Goal: Find specific page/section: Find specific page/section

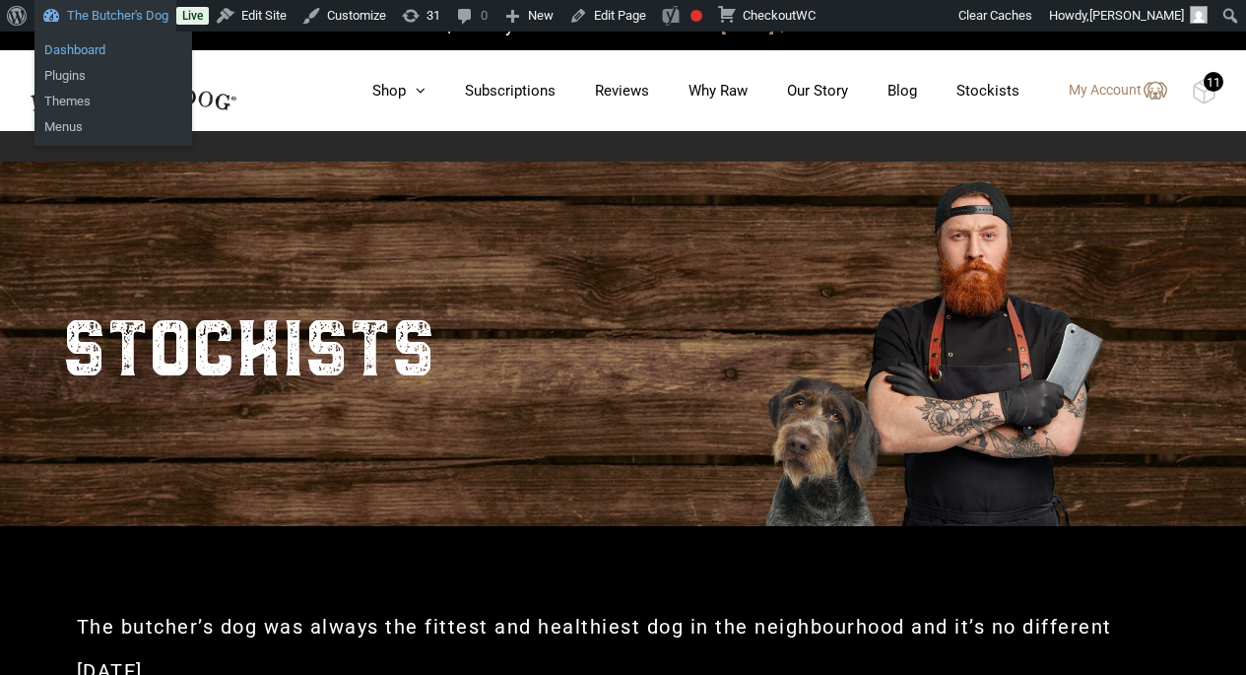
click at [102, 42] on link "Dashboard" at bounding box center [113, 50] width 158 height 26
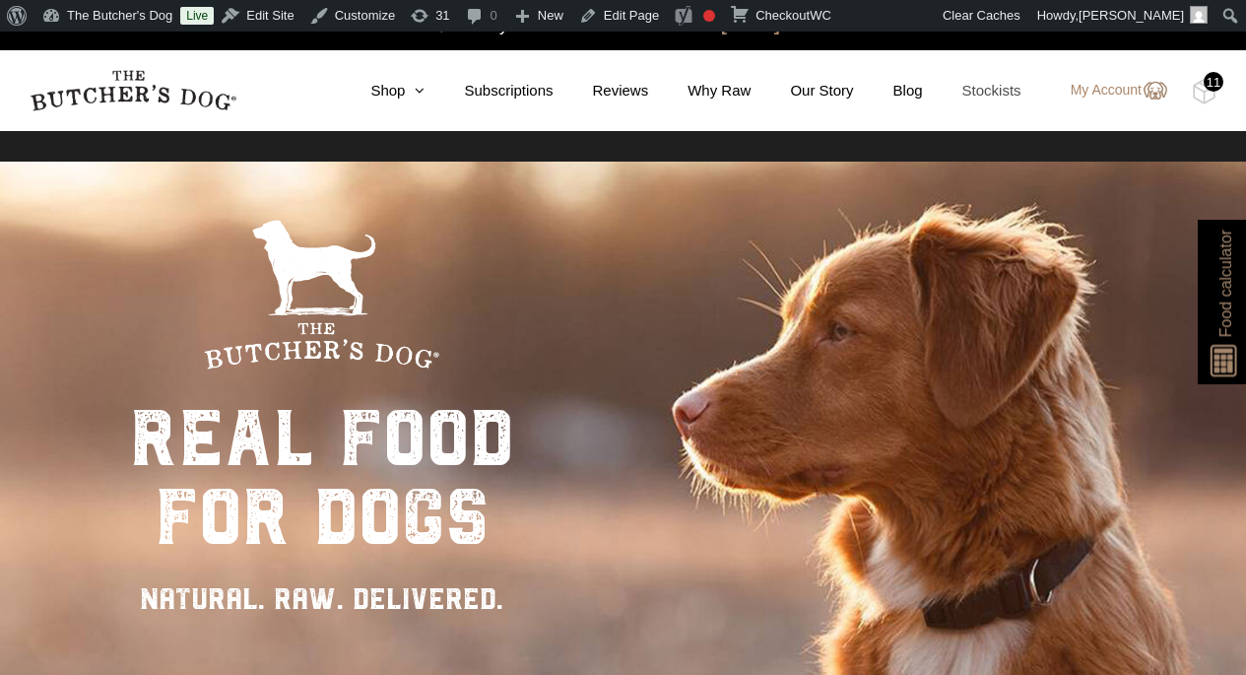
click at [978, 95] on link "Stockists" at bounding box center [972, 91] width 98 height 23
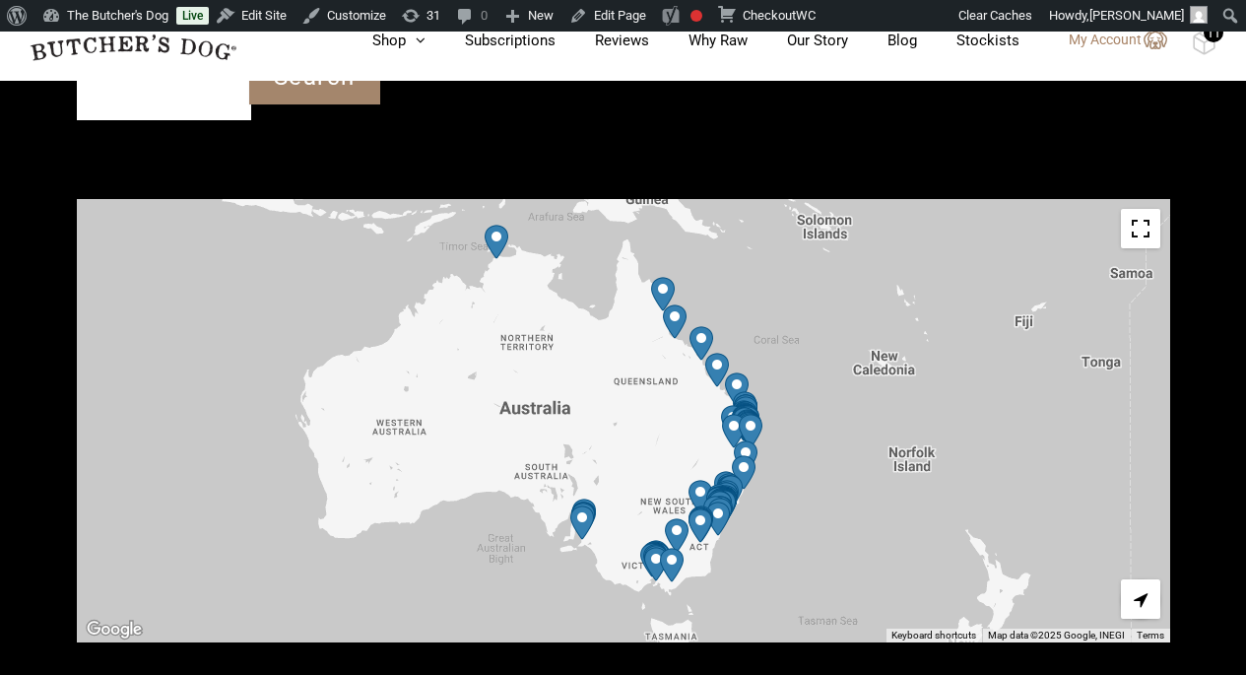
scroll to position [722, 0]
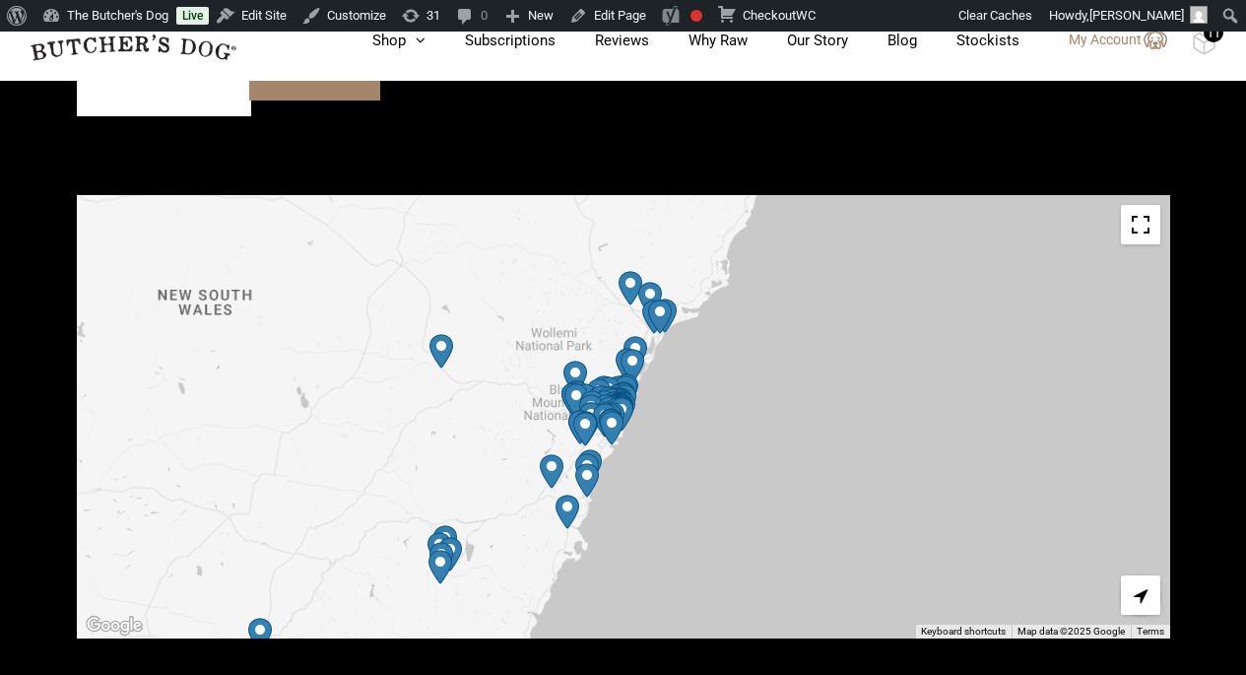
drag, startPoint x: 689, startPoint y: 409, endPoint x: 778, endPoint y: 291, distance: 147.7
click at [778, 291] on div at bounding box center [623, 416] width 1093 height 443
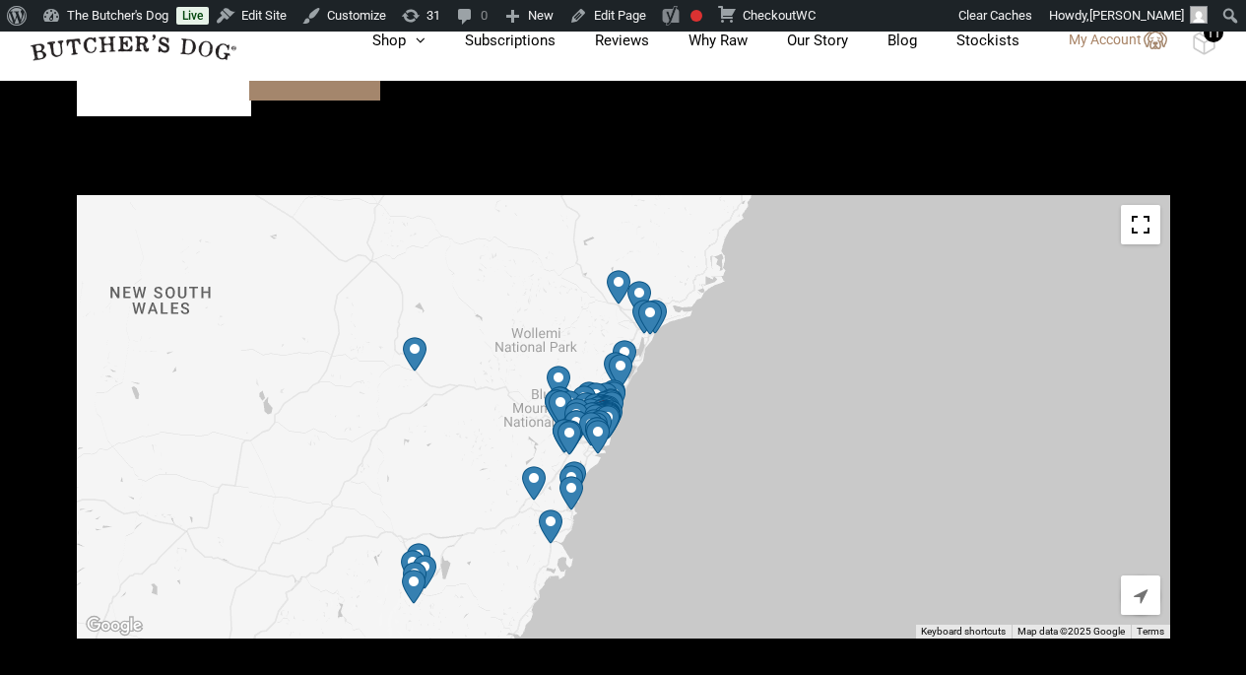
click at [418, 337] on img "Harris Farm Markets – Orange (Treats Only)" at bounding box center [415, 354] width 24 height 34
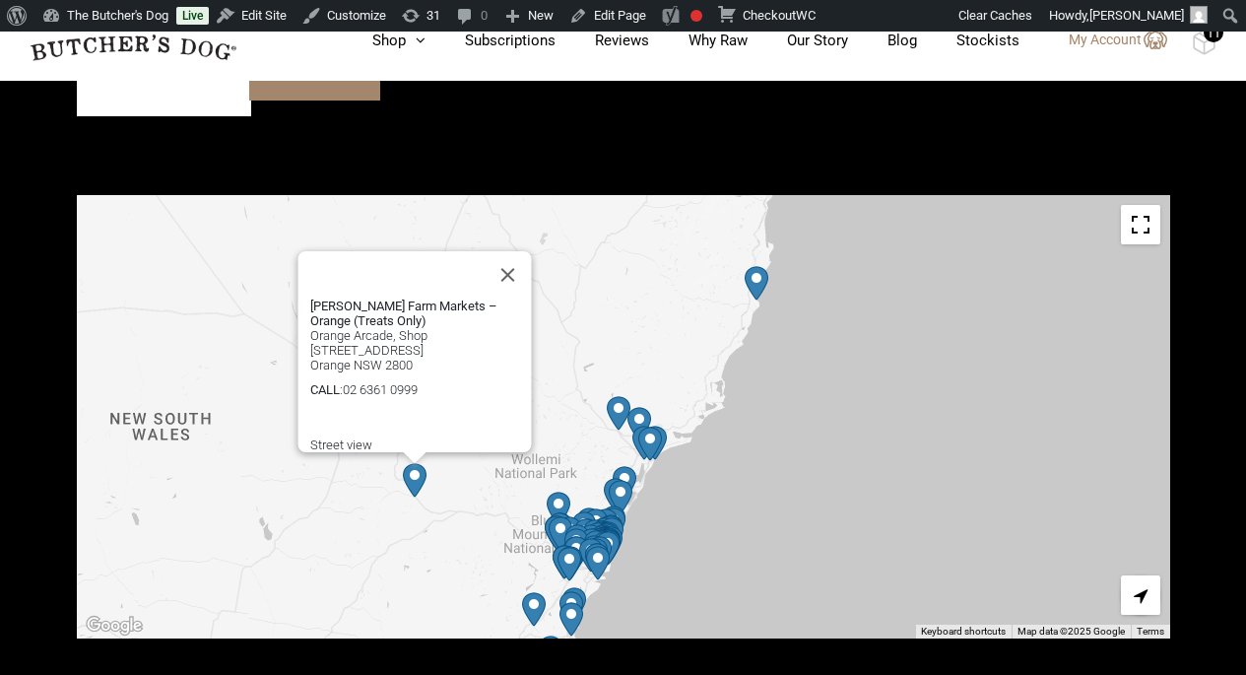
click at [657, 426] on img "Petbarn – Kotara" at bounding box center [650, 443] width 24 height 34
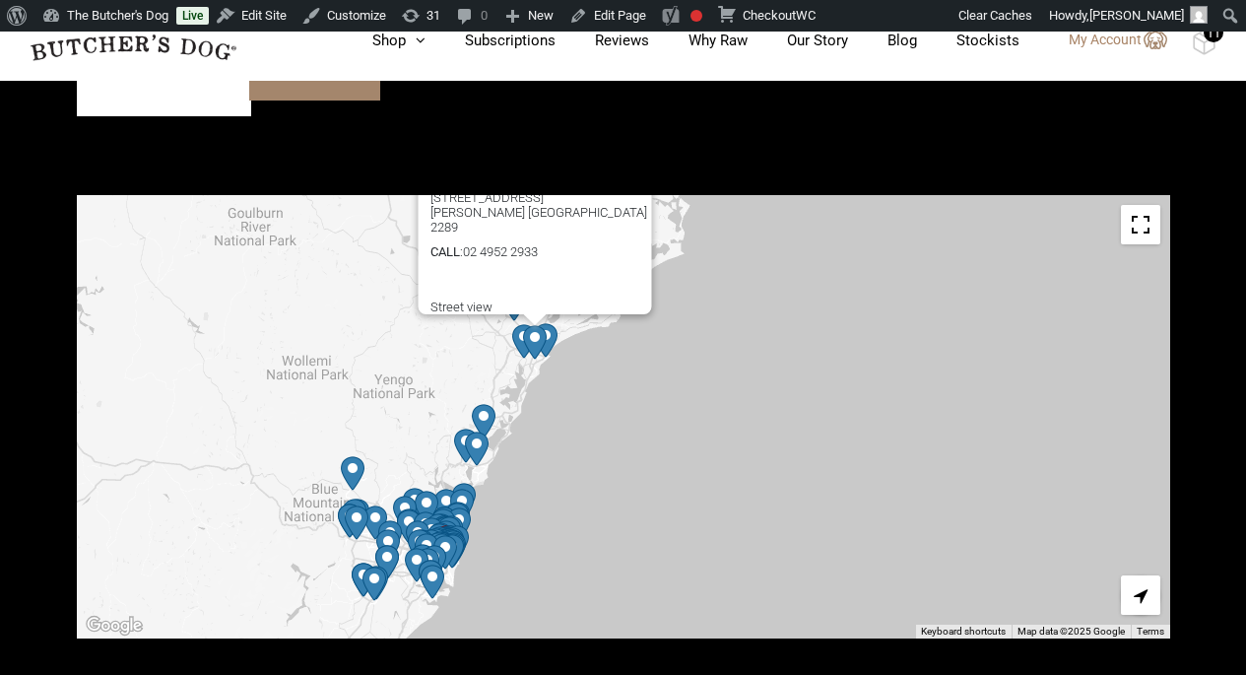
drag, startPoint x: 839, startPoint y: 455, endPoint x: 914, endPoint y: 316, distance: 157.8
click at [914, 316] on div "Petbarn – [PERSON_NAME] [PERSON_NAME][GEOGRAPHIC_DATA], [STREET_ADDRESS] [PERSO…" at bounding box center [623, 416] width 1093 height 443
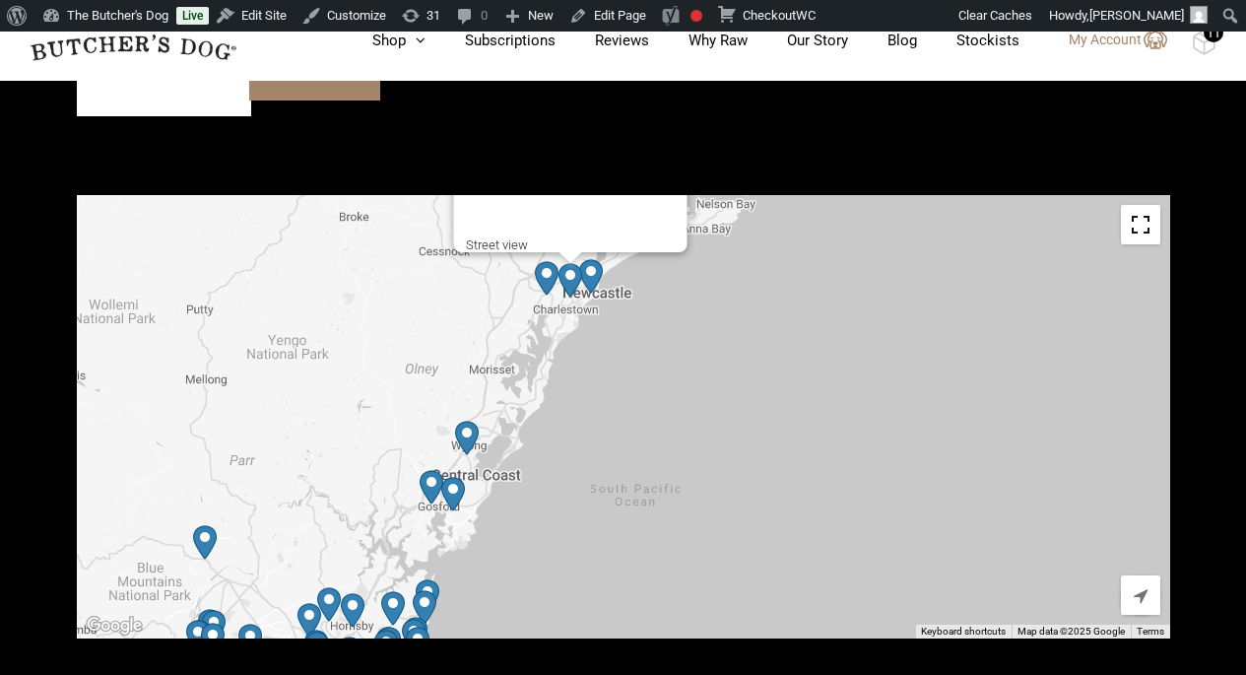
drag, startPoint x: 733, startPoint y: 351, endPoint x: 969, endPoint y: 324, distance: 237.9
click at [969, 324] on div "Petbarn – [PERSON_NAME] [PERSON_NAME][GEOGRAPHIC_DATA], [STREET_ADDRESS] [PERSO…" at bounding box center [623, 416] width 1093 height 443
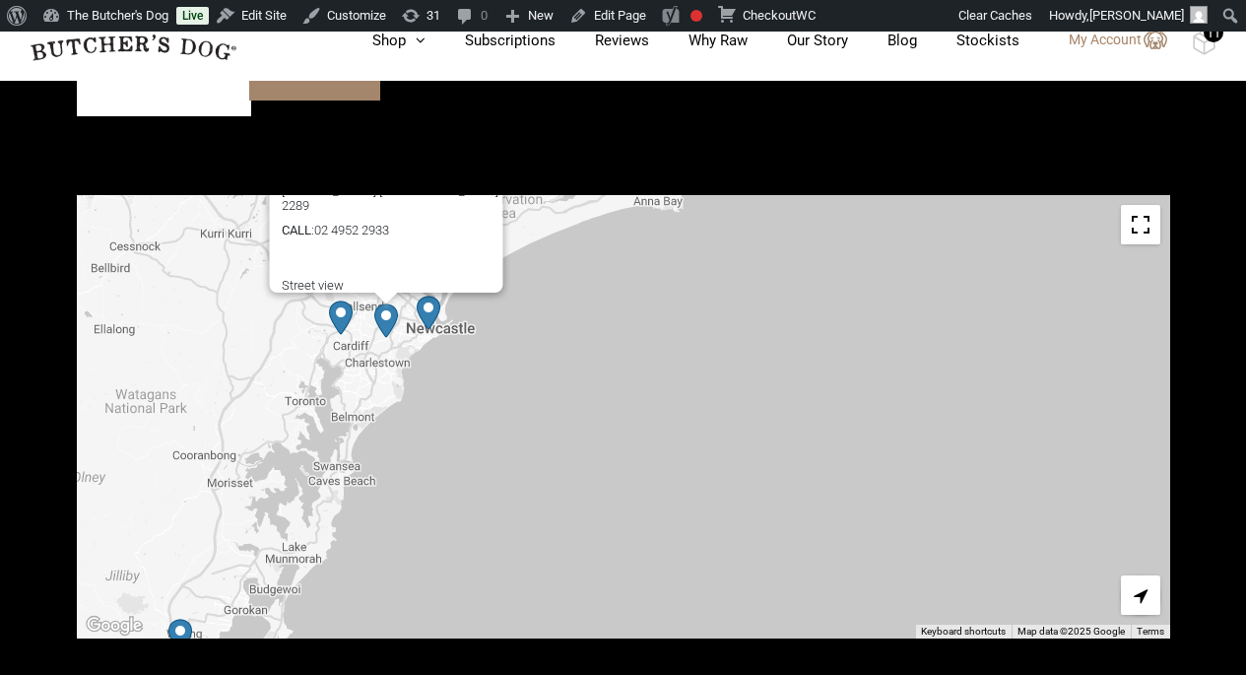
drag, startPoint x: 826, startPoint y: 360, endPoint x: 921, endPoint y: 511, distance: 178.7
click at [921, 511] on div "Petbarn – [PERSON_NAME] [PERSON_NAME][GEOGRAPHIC_DATA], [STREET_ADDRESS] [PERSO…" at bounding box center [623, 416] width 1093 height 443
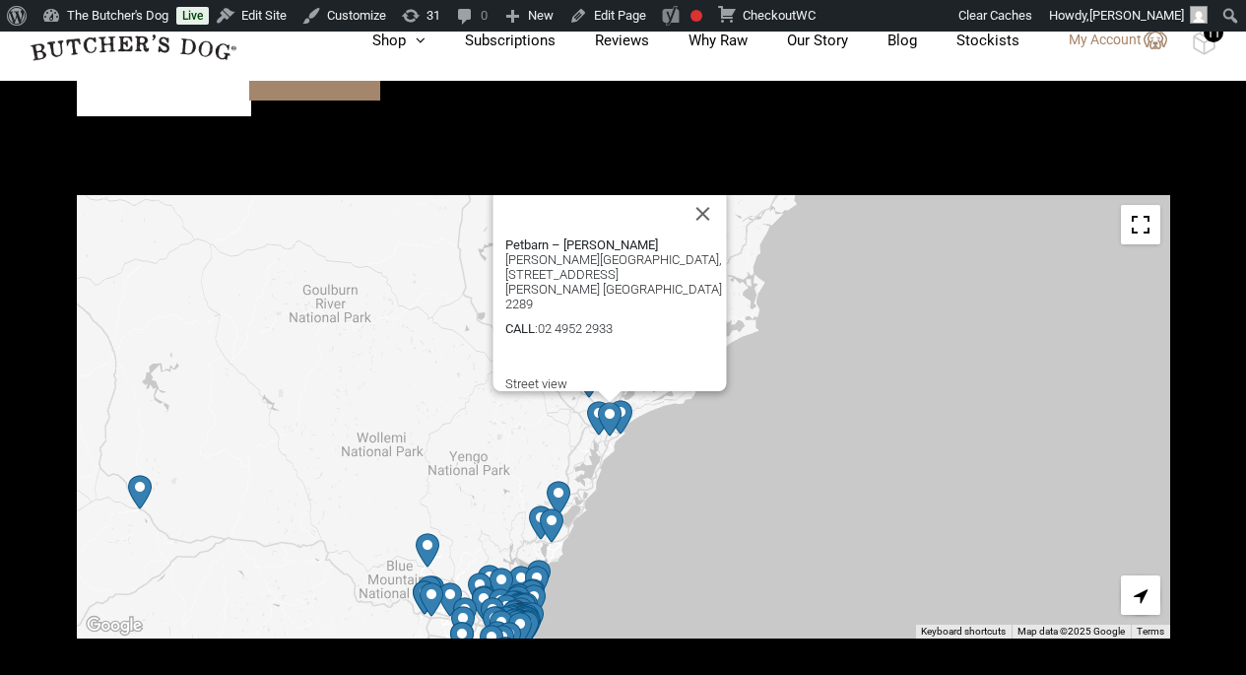
drag, startPoint x: 603, startPoint y: 324, endPoint x: 668, endPoint y: 404, distance: 102.9
click at [668, 404] on div "Petbarn – [PERSON_NAME] [PERSON_NAME][GEOGRAPHIC_DATA], [STREET_ADDRESS] [PERSO…" at bounding box center [623, 416] width 1093 height 443
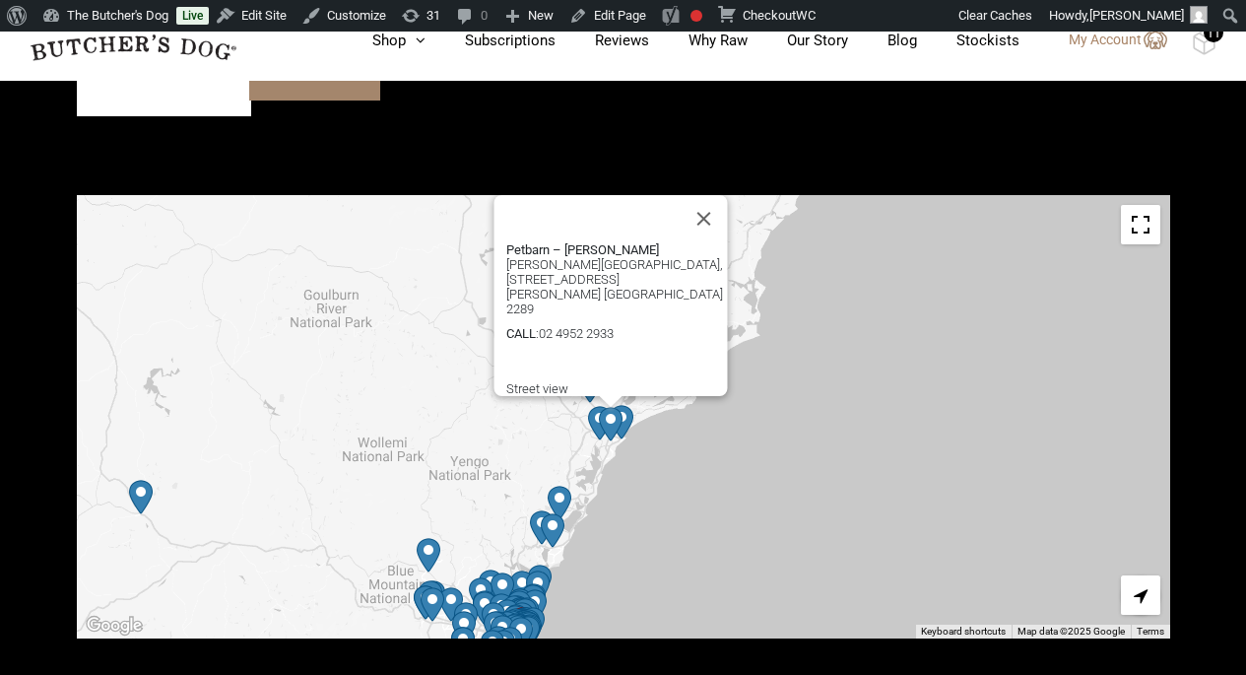
click at [612, 407] on img "Petbarn – Kotara" at bounding box center [611, 424] width 24 height 34
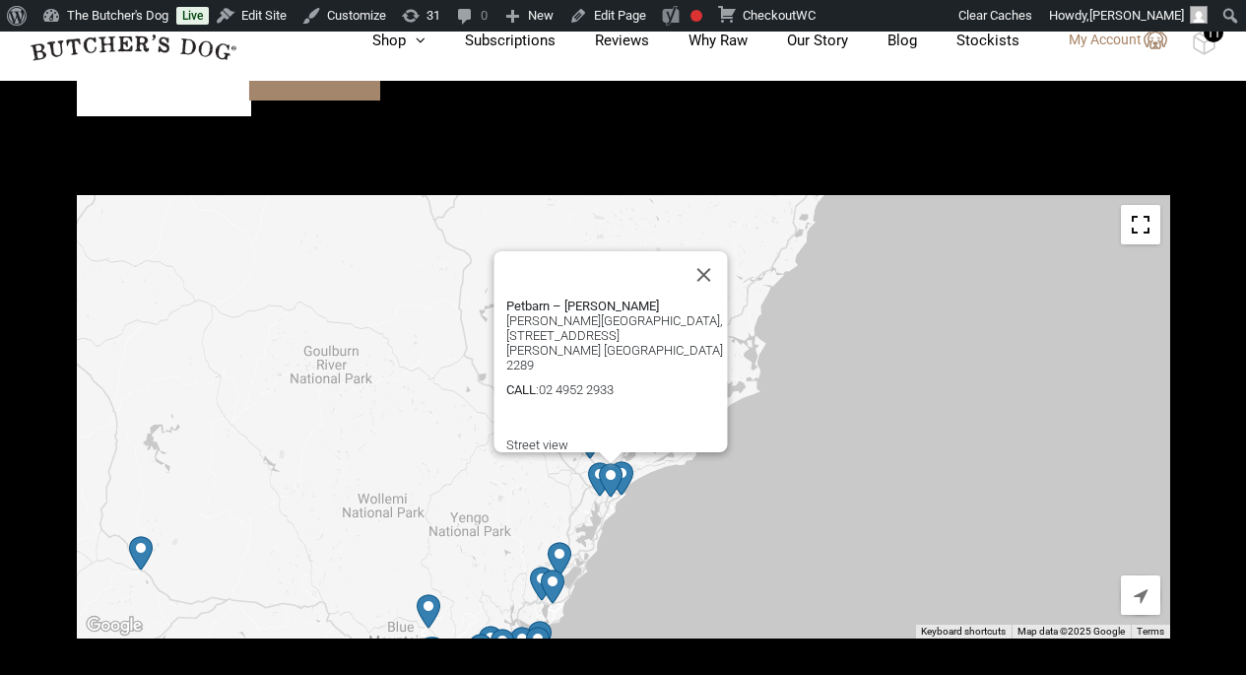
click at [608, 463] on img "Petbarn – Kotara" at bounding box center [611, 480] width 24 height 34
click at [709, 251] on button "Close" at bounding box center [703, 274] width 47 height 47
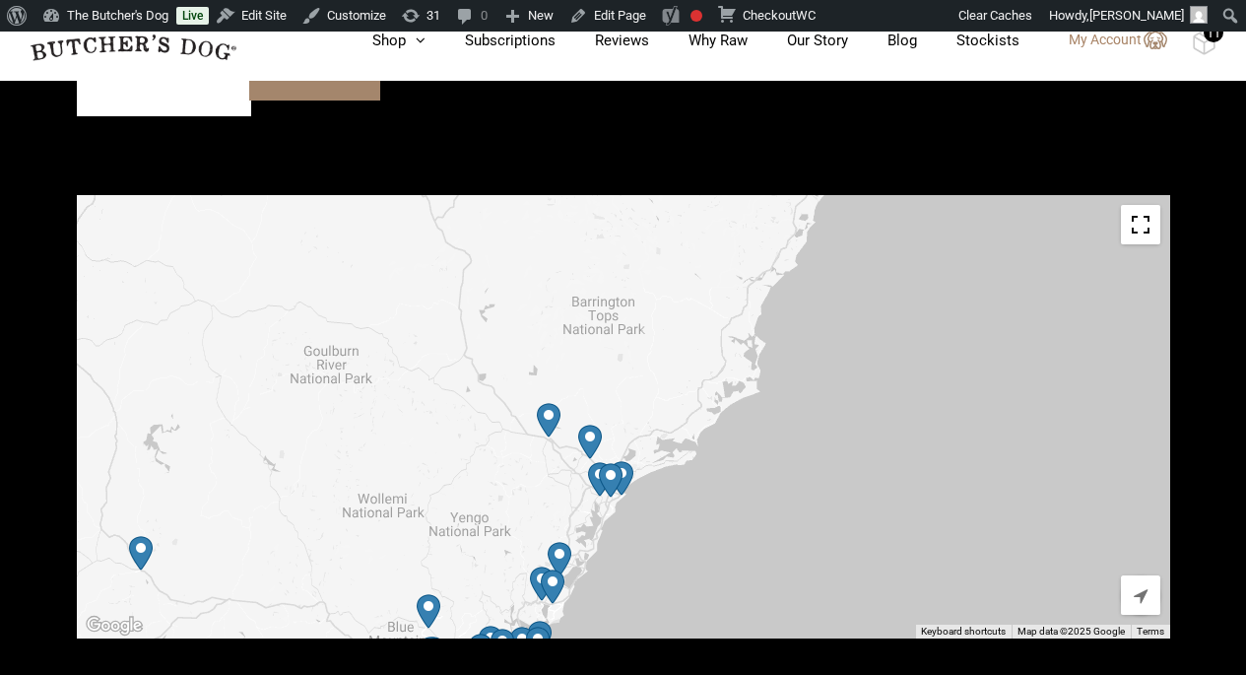
click at [598, 425] on img "Hunter Valley Meat Emporium" at bounding box center [590, 442] width 24 height 34
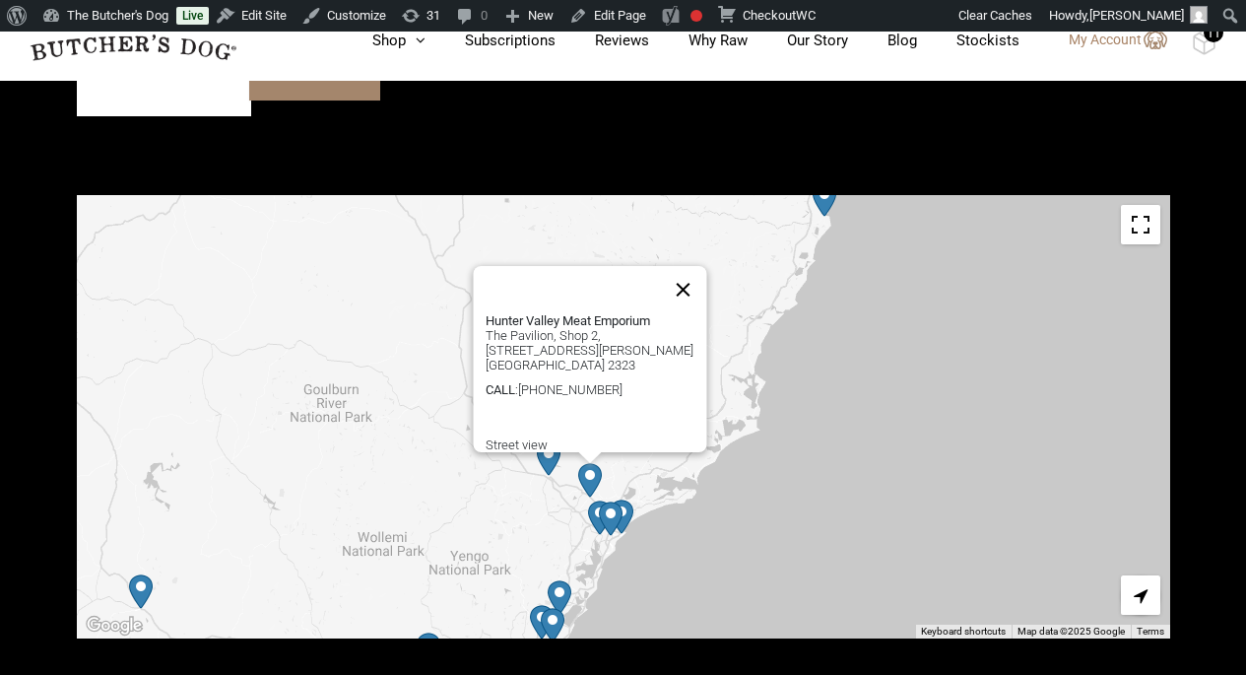
click at [693, 266] on button "Close" at bounding box center [682, 289] width 47 height 47
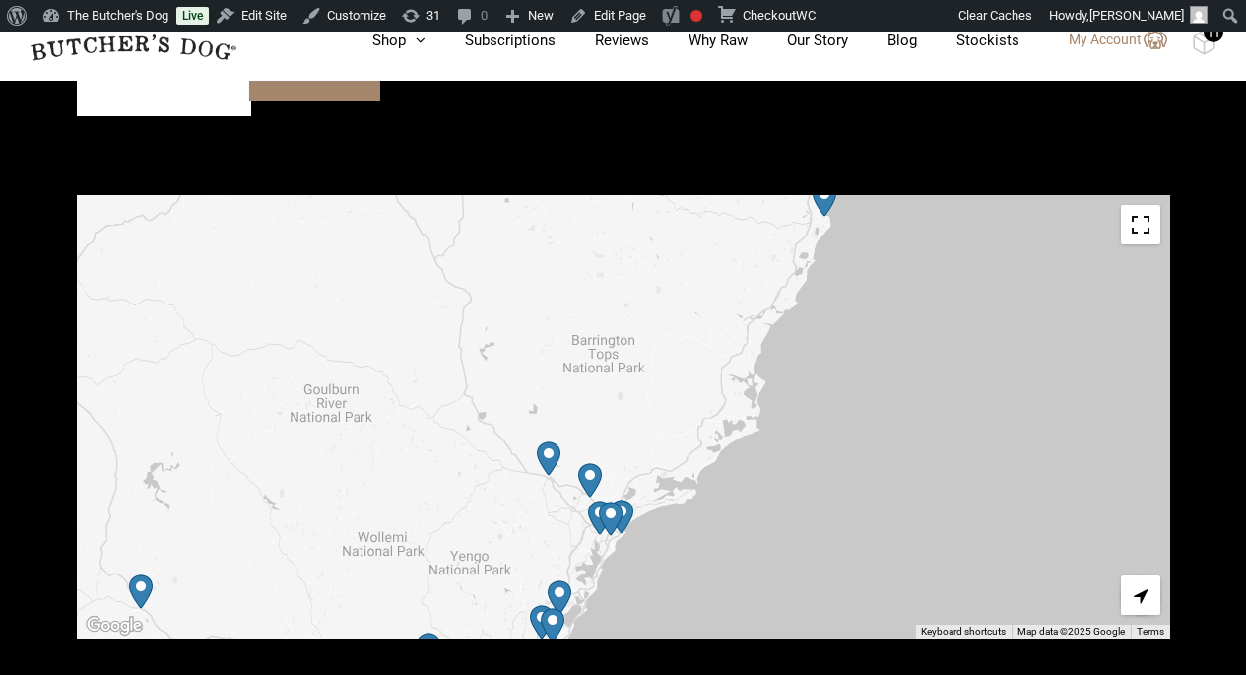
click at [560, 414] on div at bounding box center [623, 416] width 1093 height 443
click at [556, 441] on img "Petbarn – East Maitland" at bounding box center [549, 458] width 24 height 34
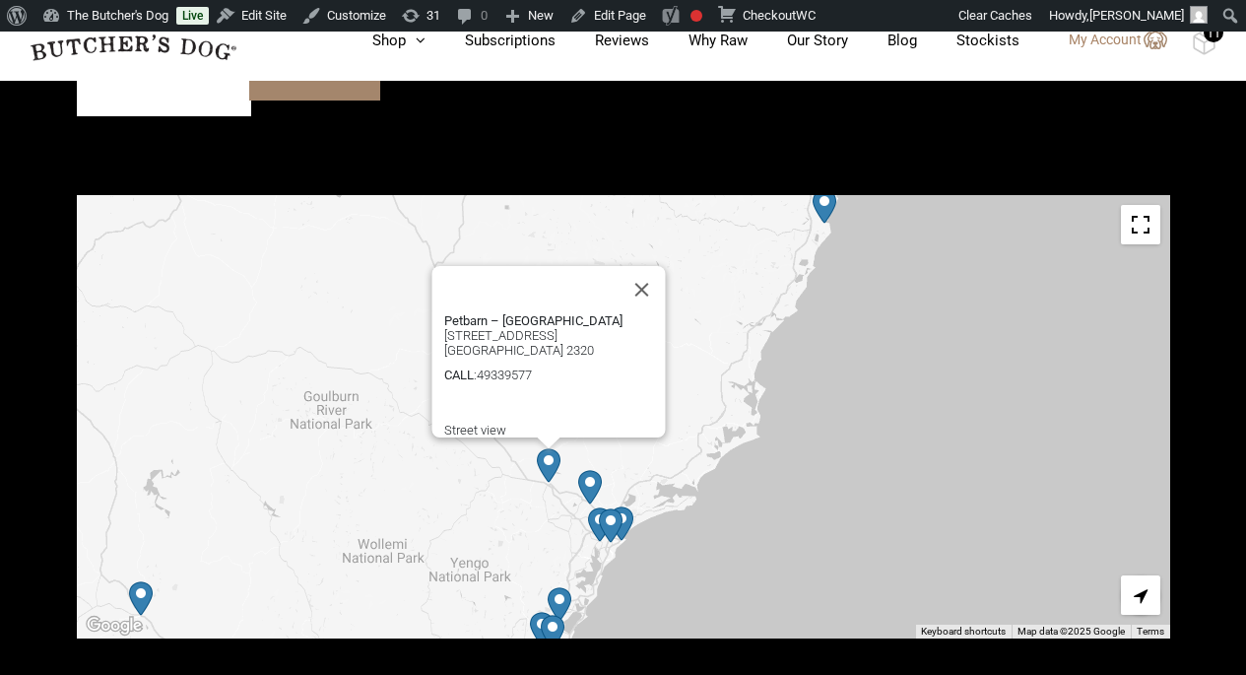
click at [689, 490] on div "Petbarn – [GEOGRAPHIC_DATA] [STREET_ADDRESS] [GEOGRAPHIC_DATA] [GEOGRAPHIC_DATA…" at bounding box center [623, 416] width 1093 height 443
click at [657, 266] on button "Close" at bounding box center [641, 289] width 47 height 47
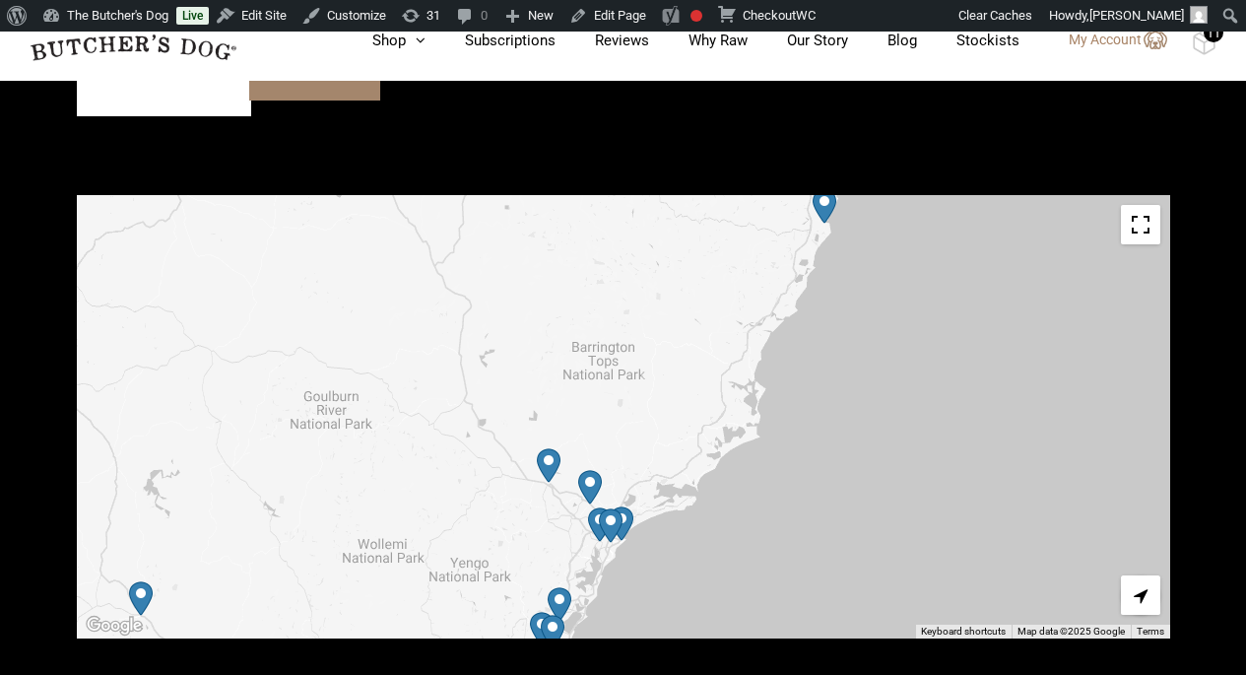
click at [826, 189] on img "Petbarn – Port Macquarie" at bounding box center [825, 206] width 24 height 34
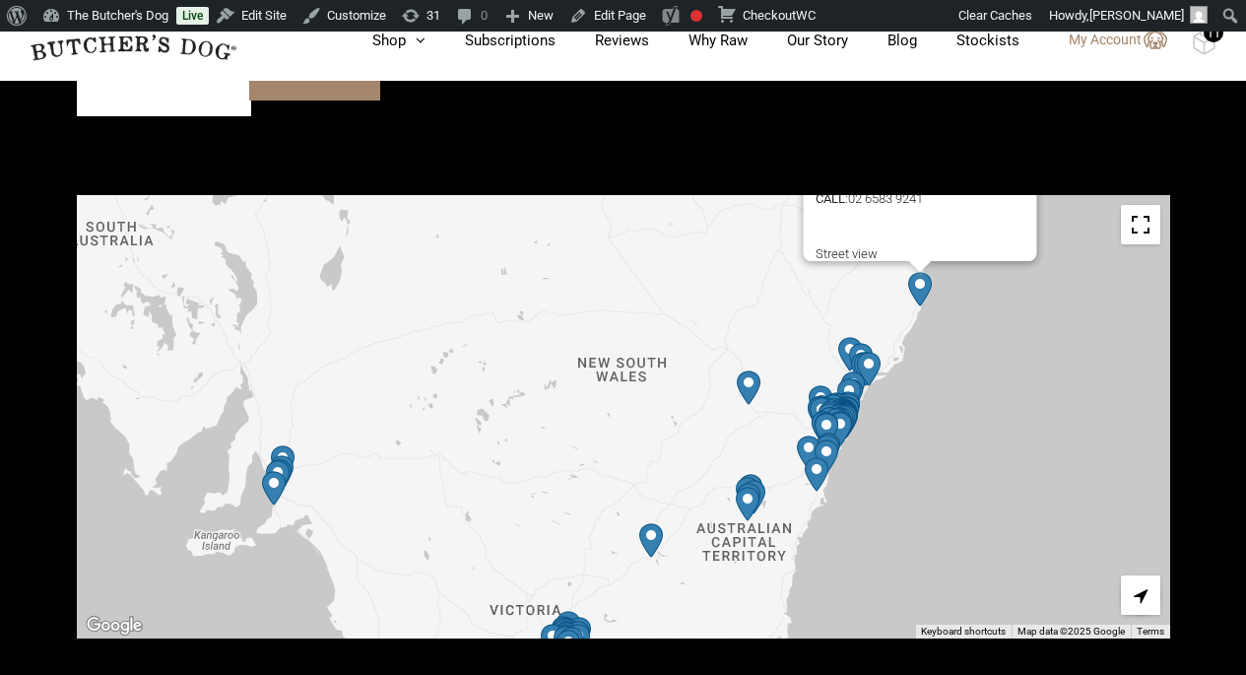
drag, startPoint x: 924, startPoint y: 502, endPoint x: 924, endPoint y: 308, distance: 194.0
click at [924, 308] on div "Petbarn – [GEOGRAPHIC_DATA] [GEOGRAPHIC_DATA], Tenancy B1/[STREET_ADDRESS] [GEO…" at bounding box center [623, 416] width 1093 height 443
click at [756, 483] on img "Petbarn – Woden" at bounding box center [749, 500] width 24 height 34
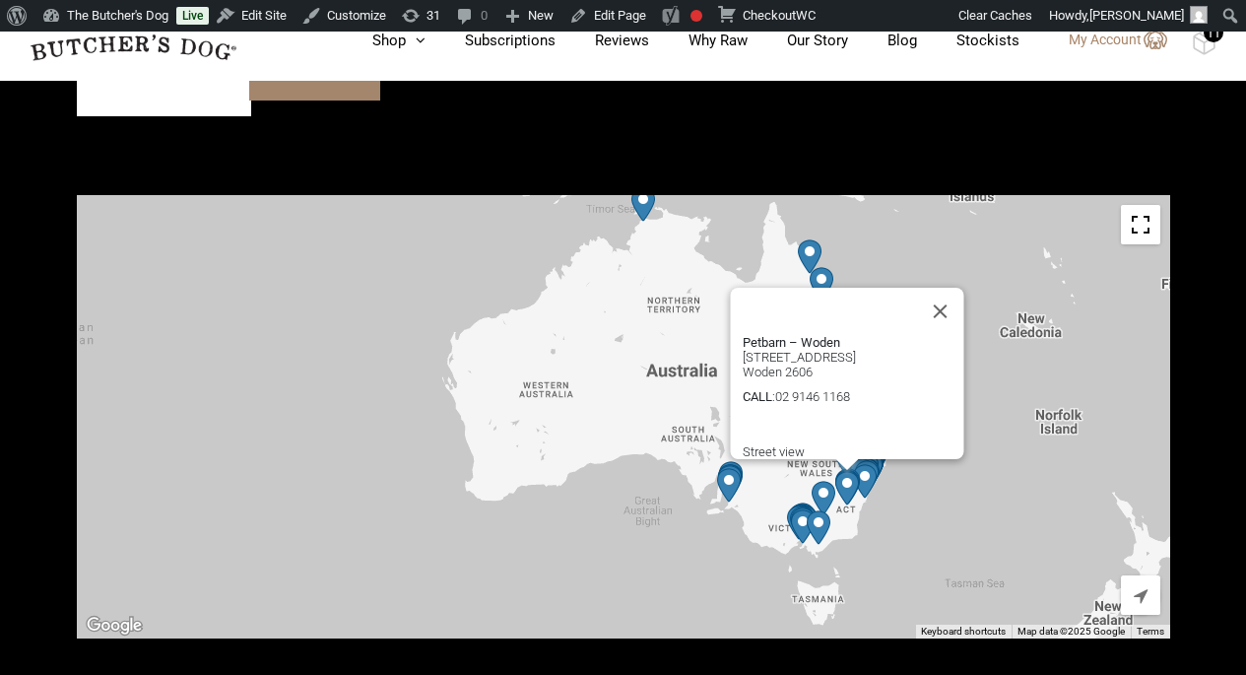
click at [820, 510] on img "Petbarn – Traralgon" at bounding box center [819, 527] width 24 height 34
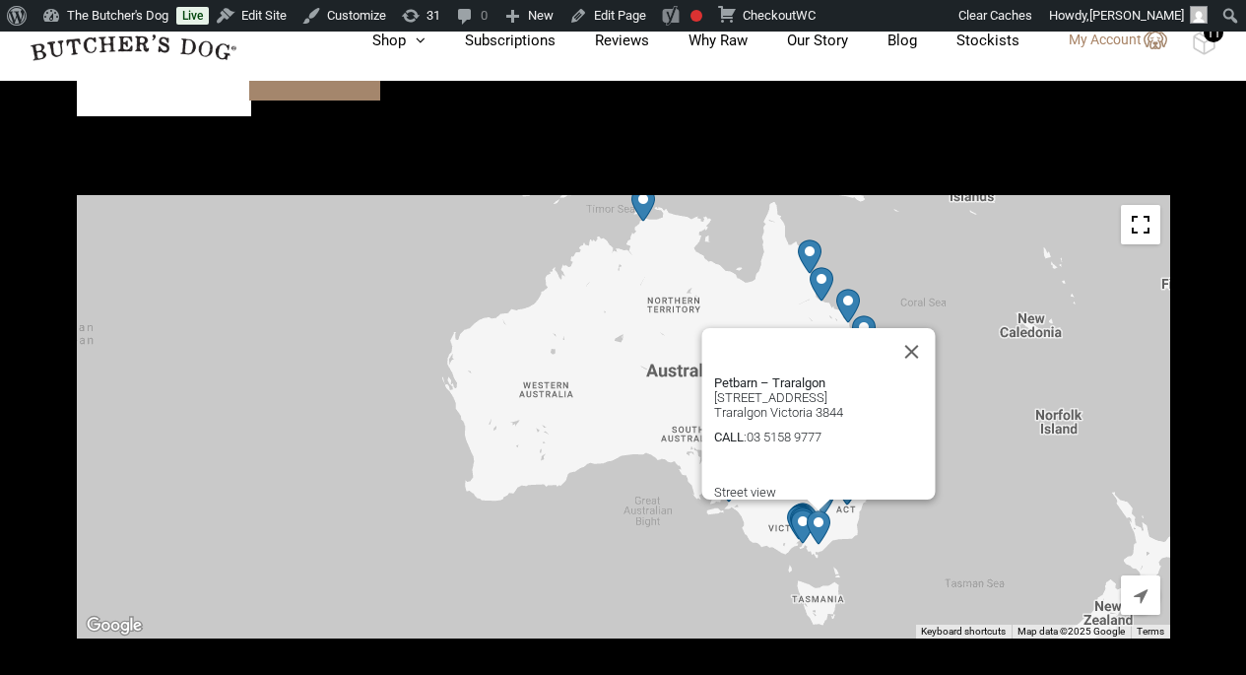
click at [799, 509] on img "Petbarn – Frankston" at bounding box center [803, 526] width 24 height 34
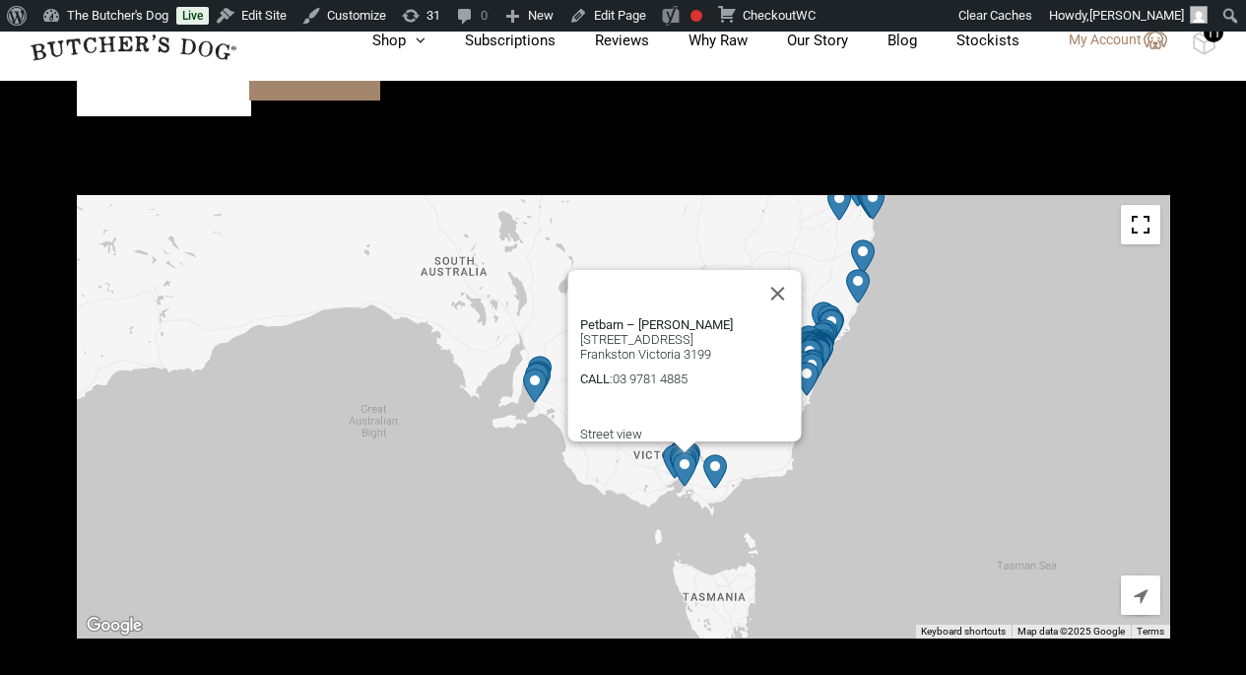
drag, startPoint x: 883, startPoint y: 460, endPoint x: 918, endPoint y: 343, distance: 122.2
click at [918, 343] on div "Petbarn – [PERSON_NAME] [STREET_ADDRESS] Frankston Victoria 3199 CALL : [PHONE_…" at bounding box center [623, 416] width 1093 height 443
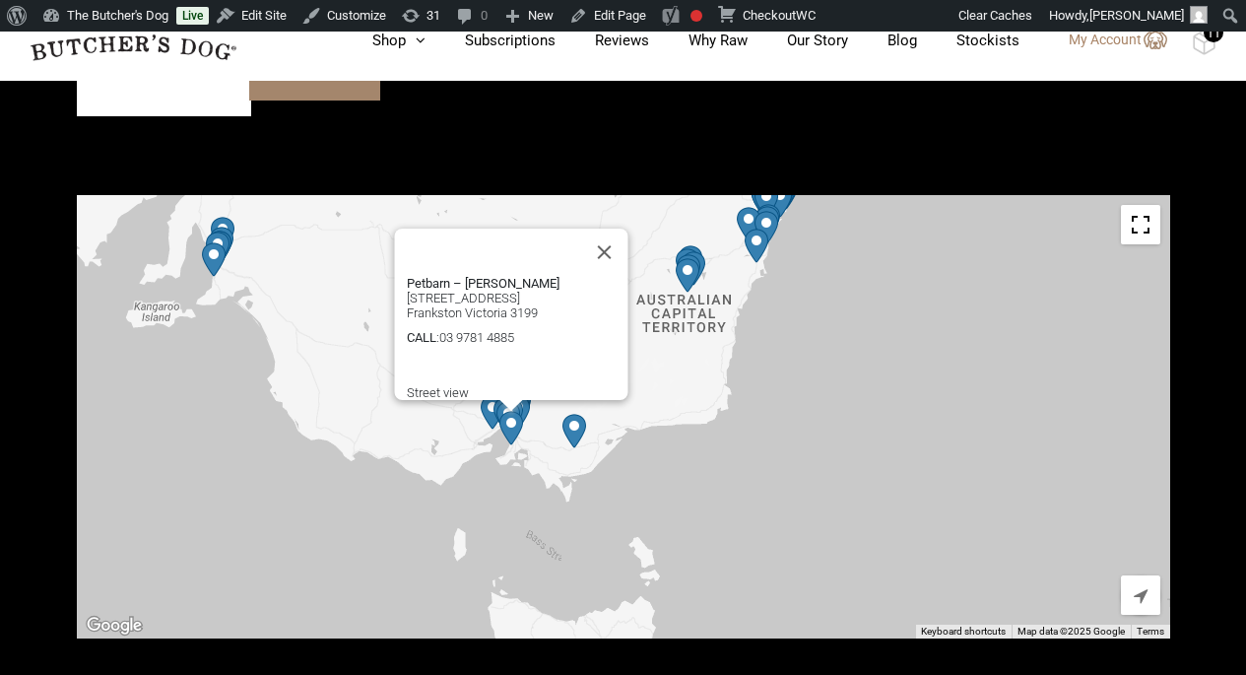
drag, startPoint x: 918, startPoint y: 343, endPoint x: 979, endPoint y: 199, distance: 156.2
click at [979, 199] on div "Petbarn – [PERSON_NAME] [STREET_ADDRESS] Frankston Victoria 3199 CALL : [PHONE_…" at bounding box center [623, 416] width 1093 height 443
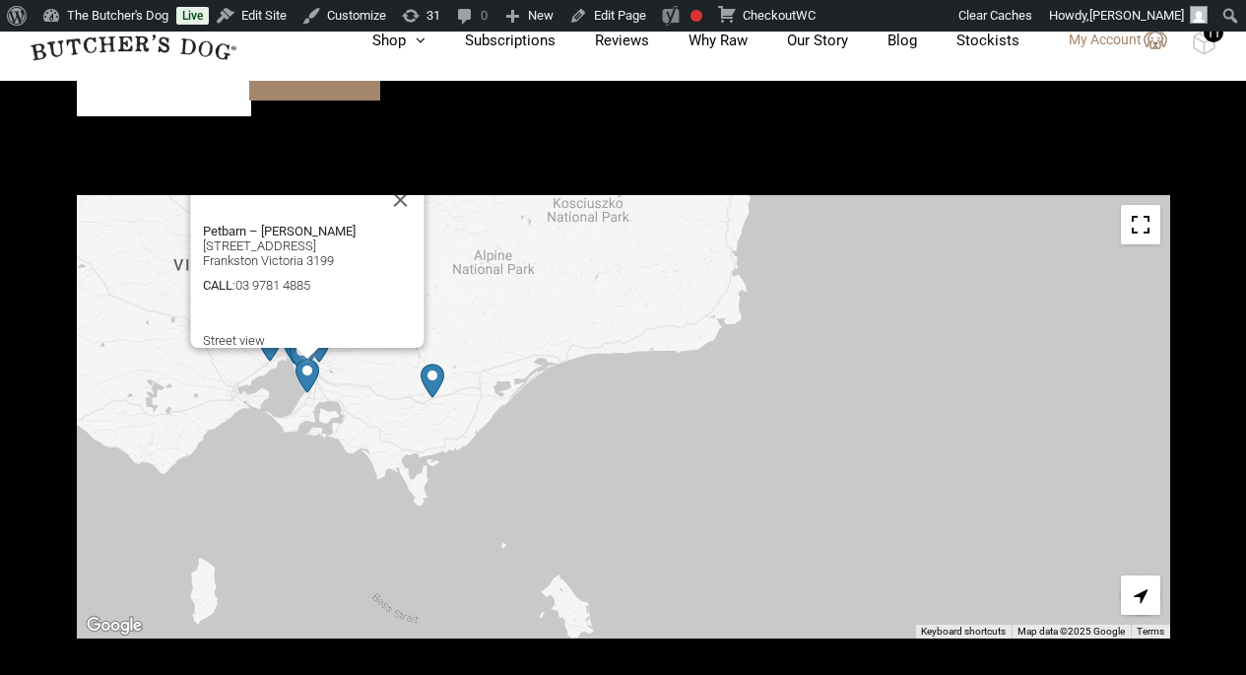
drag, startPoint x: 767, startPoint y: 384, endPoint x: 929, endPoint y: 254, distance: 207.4
click at [929, 254] on div "Petbarn – [PERSON_NAME] [STREET_ADDRESS] Frankston Victoria 3199 CALL : [PHONE_…" at bounding box center [623, 416] width 1093 height 443
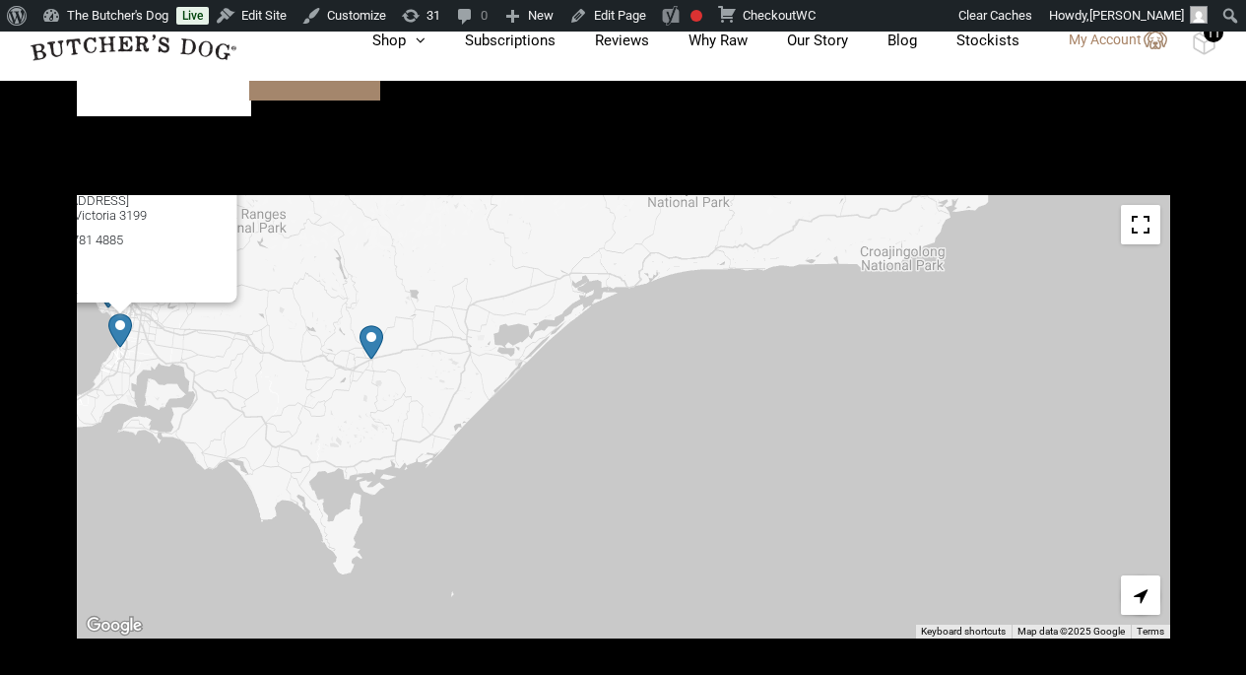
drag, startPoint x: 813, startPoint y: 337, endPoint x: 1153, endPoint y: 296, distance: 343.2
click at [1153, 296] on div "Petbarn – [PERSON_NAME] [STREET_ADDRESS] Frankston Victoria 3199 CALL : [PHONE_…" at bounding box center [623, 416] width 1093 height 443
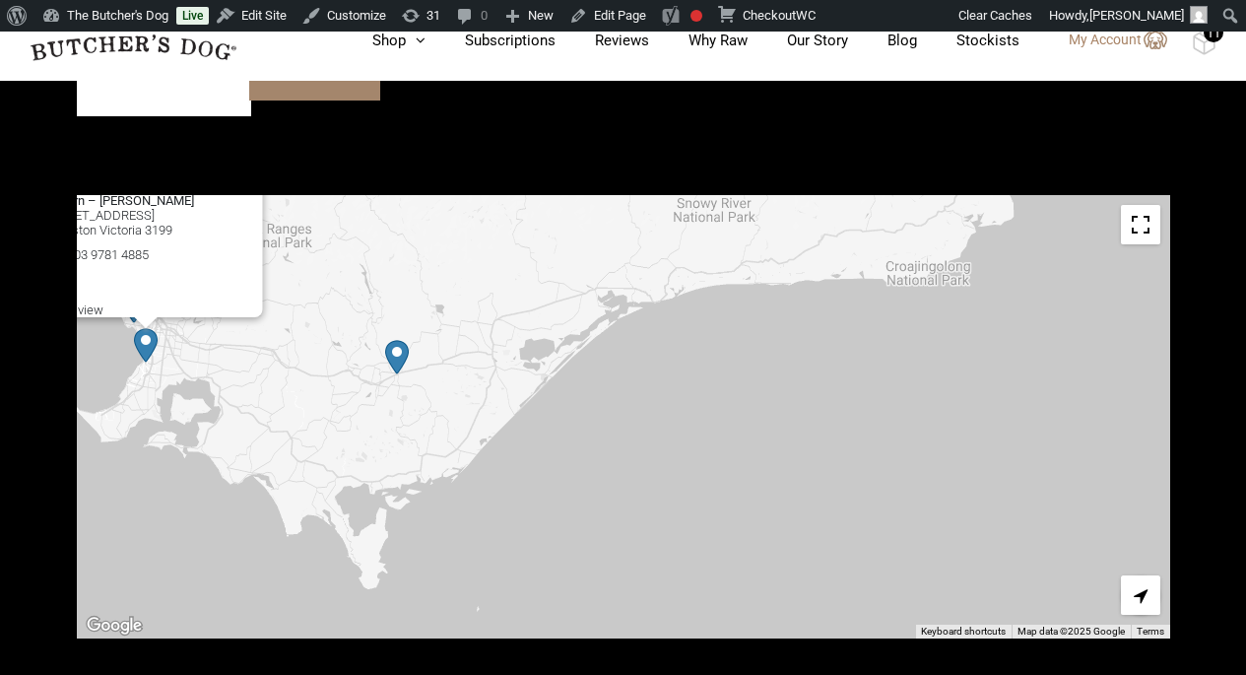
click at [402, 340] on img "Petbarn – Traralgon" at bounding box center [397, 357] width 24 height 34
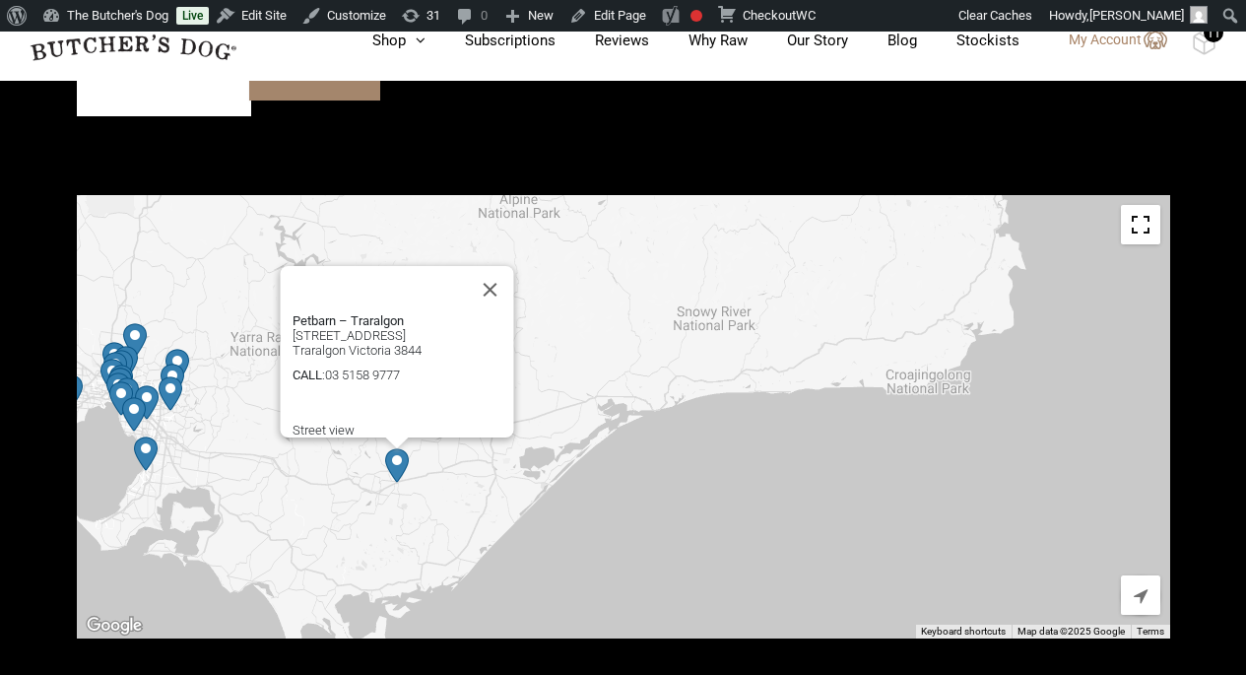
click at [712, 379] on div "Petbarn – Traralgon [STREET_ADDRESS] Traralgon Victoria 3844 CALL : [PHONE_NUMB…" at bounding box center [623, 416] width 1093 height 443
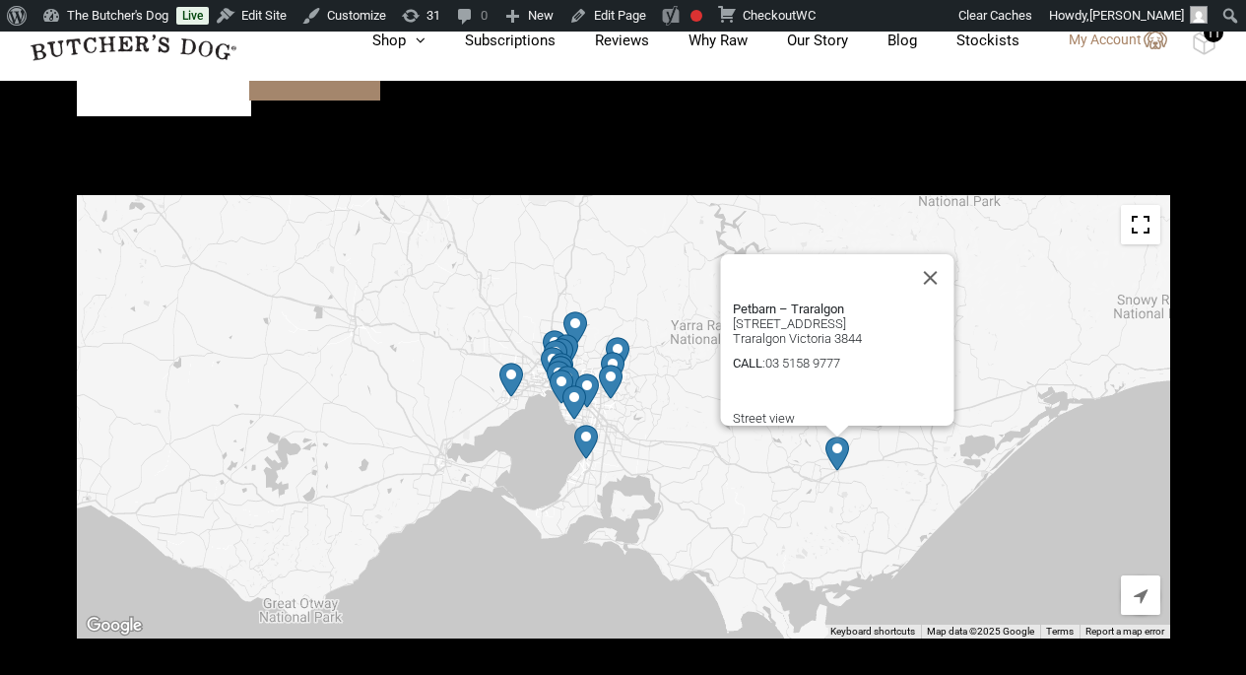
drag, startPoint x: 712, startPoint y: 379, endPoint x: 1155, endPoint y: 367, distance: 443.4
click at [1155, 367] on div "Petbarn – Traralgon [STREET_ADDRESS] Traralgon Victoria 3844 CALL : [PHONE_NUMB…" at bounding box center [623, 416] width 1093 height 443
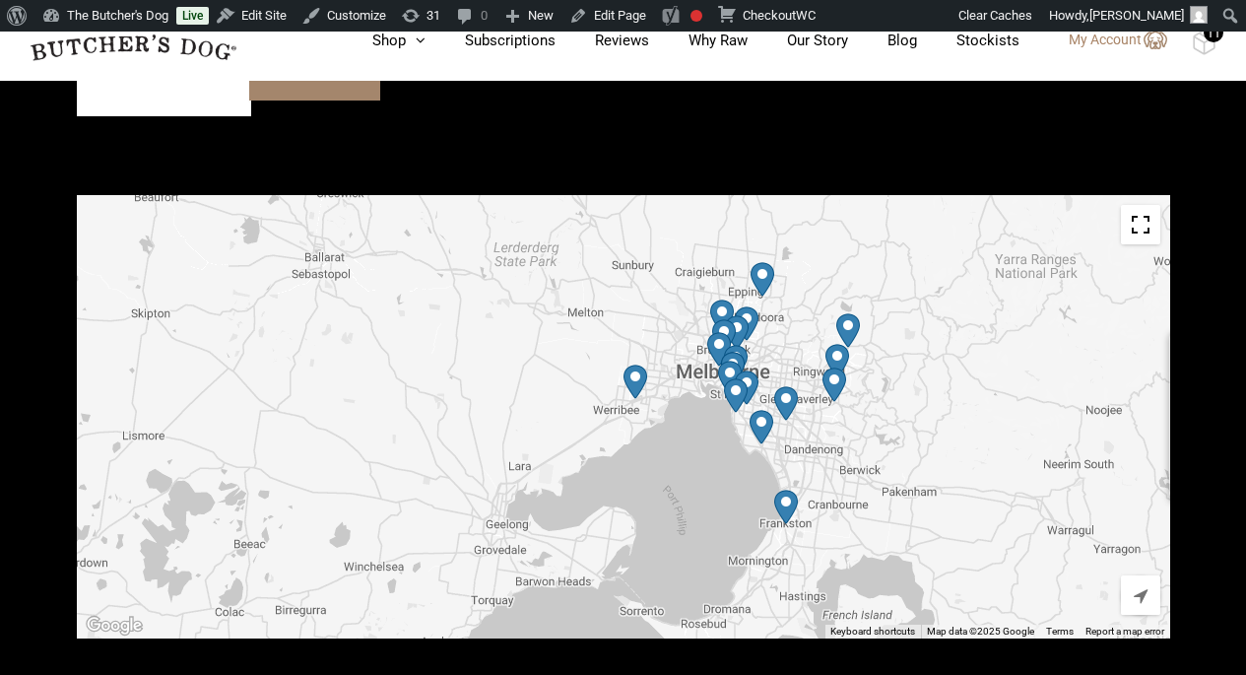
drag, startPoint x: 674, startPoint y: 372, endPoint x: 965, endPoint y: 341, distance: 293.2
click at [965, 341] on div "Petbarn – Traralgon [STREET_ADDRESS] Traralgon Victoria 3844 CALL : [PHONE_NUMB…" at bounding box center [623, 416] width 1093 height 443
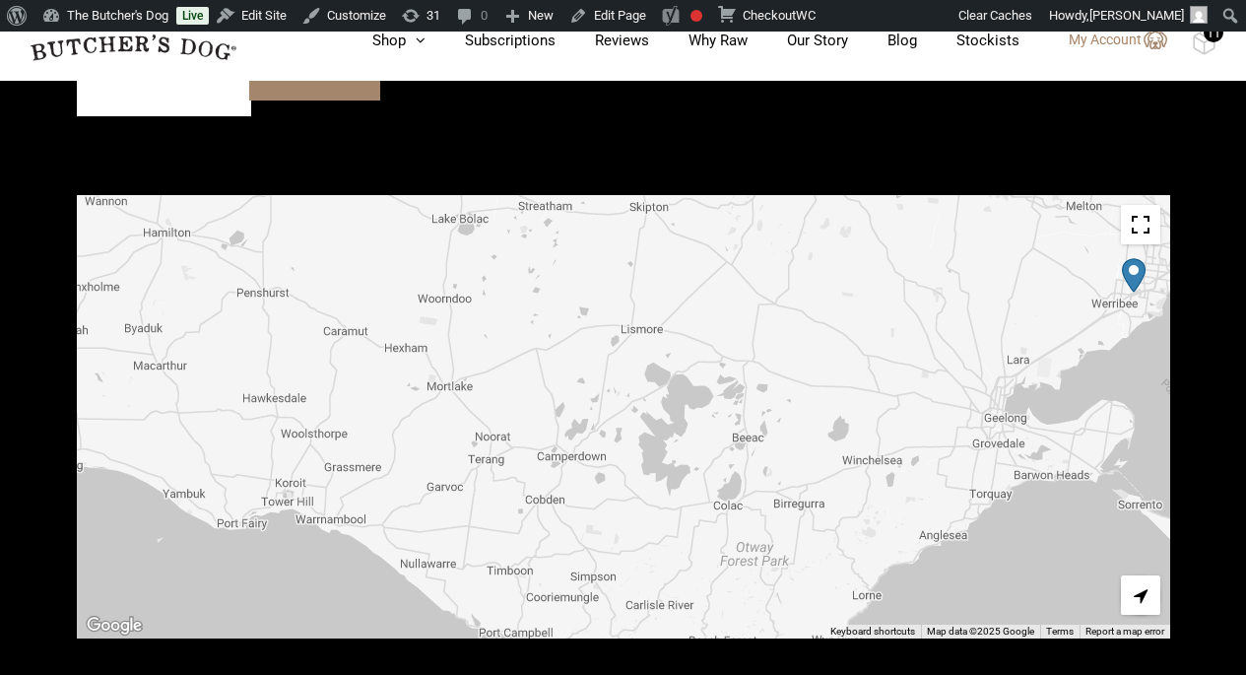
drag, startPoint x: 523, startPoint y: 371, endPoint x: 967, endPoint y: 256, distance: 458.9
click at [967, 256] on div "Petbarn – Traralgon [STREET_ADDRESS] Traralgon Victoria 3844 CALL : [PHONE_NUMB…" at bounding box center [623, 416] width 1093 height 443
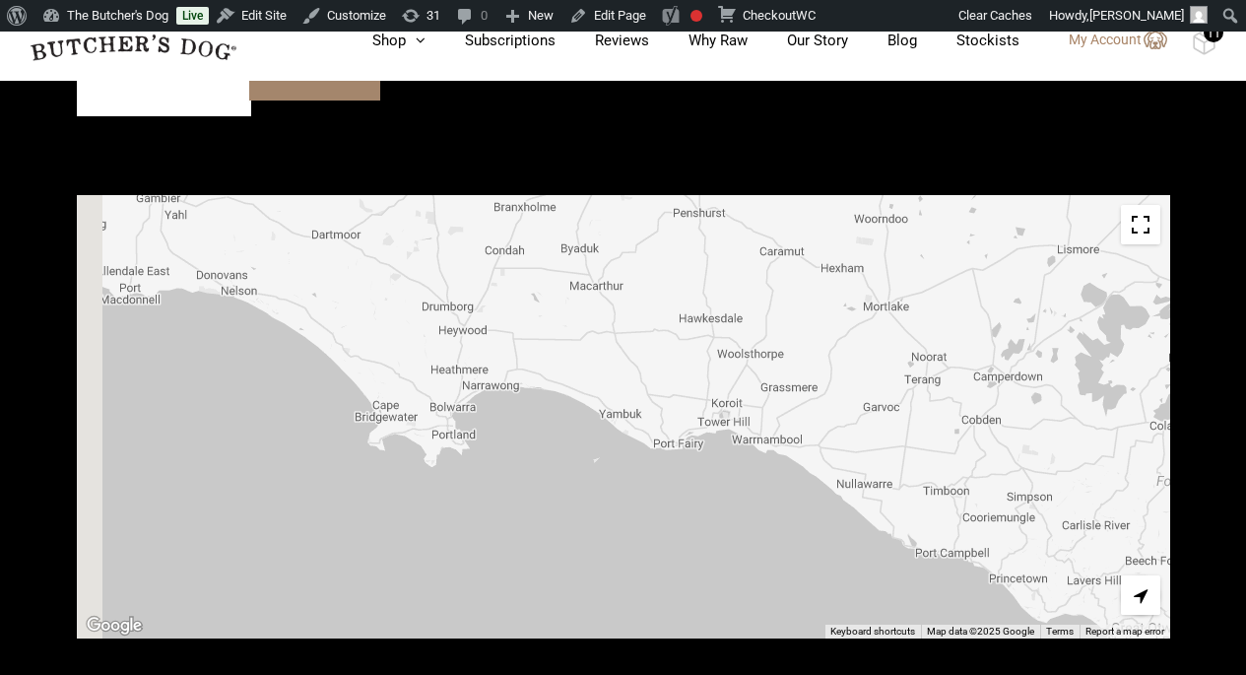
drag, startPoint x: 681, startPoint y: 305, endPoint x: 1079, endPoint y: 256, distance: 401.9
click at [1079, 256] on div "Petbarn – Traralgon [STREET_ADDRESS] Traralgon Victoria 3844 CALL : [PHONE_NUMB…" at bounding box center [623, 416] width 1093 height 443
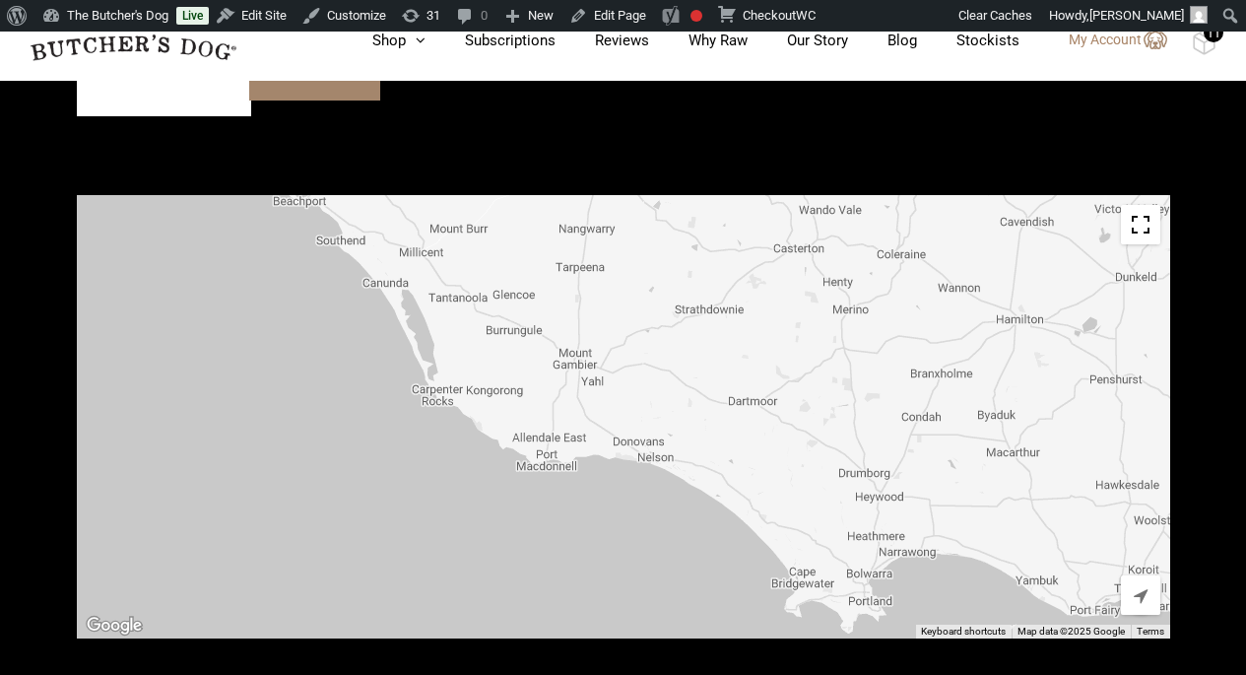
drag, startPoint x: 751, startPoint y: 318, endPoint x: 1087, endPoint y: 488, distance: 377.0
click at [1087, 488] on div "Petbarn – Traralgon [STREET_ADDRESS] Traralgon Victoria 3844 CALL : [PHONE_NUMB…" at bounding box center [623, 416] width 1093 height 443
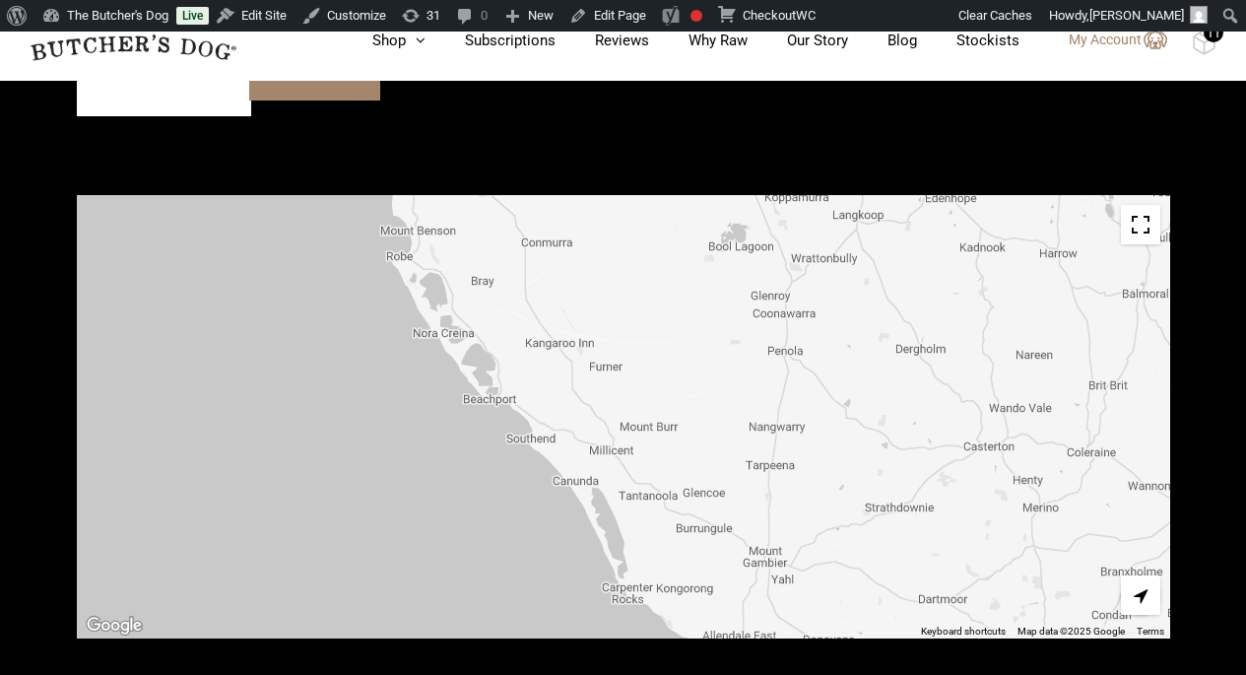
drag, startPoint x: 932, startPoint y: 373, endPoint x: 1126, endPoint y: 572, distance: 277.9
click at [1126, 572] on div "Petbarn – Traralgon [STREET_ADDRESS] Traralgon Victoria 3844 CALL : [PHONE_NUMB…" at bounding box center [623, 416] width 1093 height 443
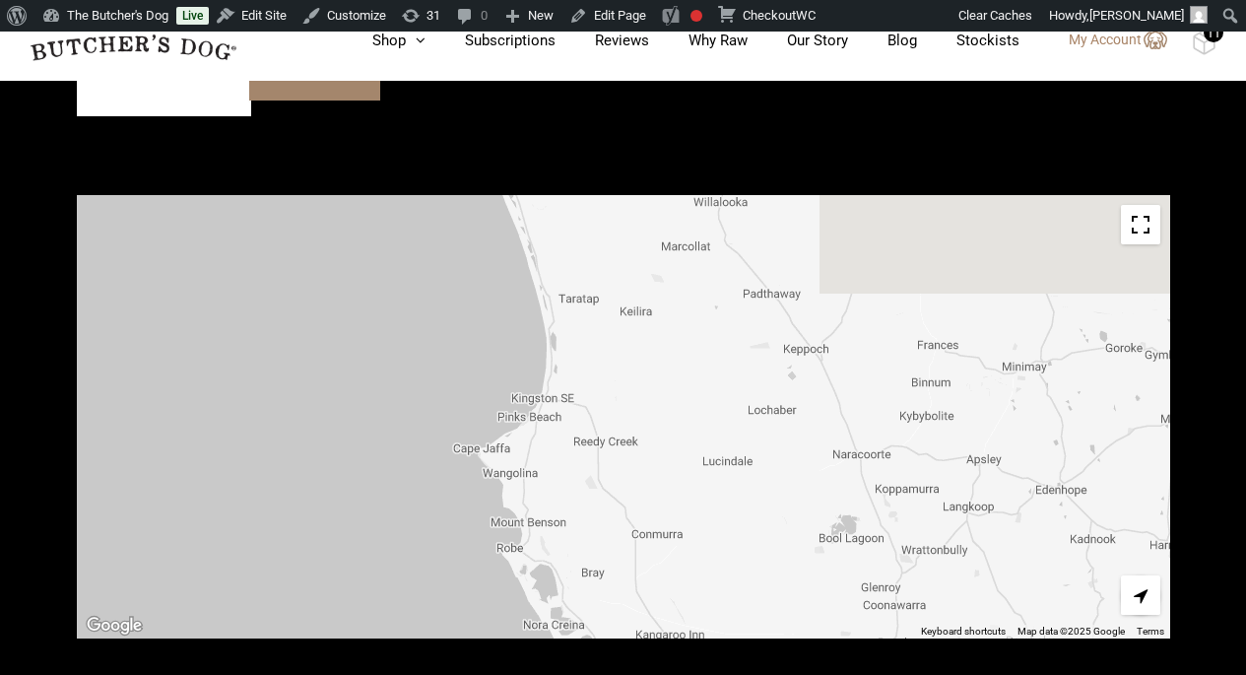
drag, startPoint x: 932, startPoint y: 435, endPoint x: 1043, endPoint y: 729, distance: 313.9
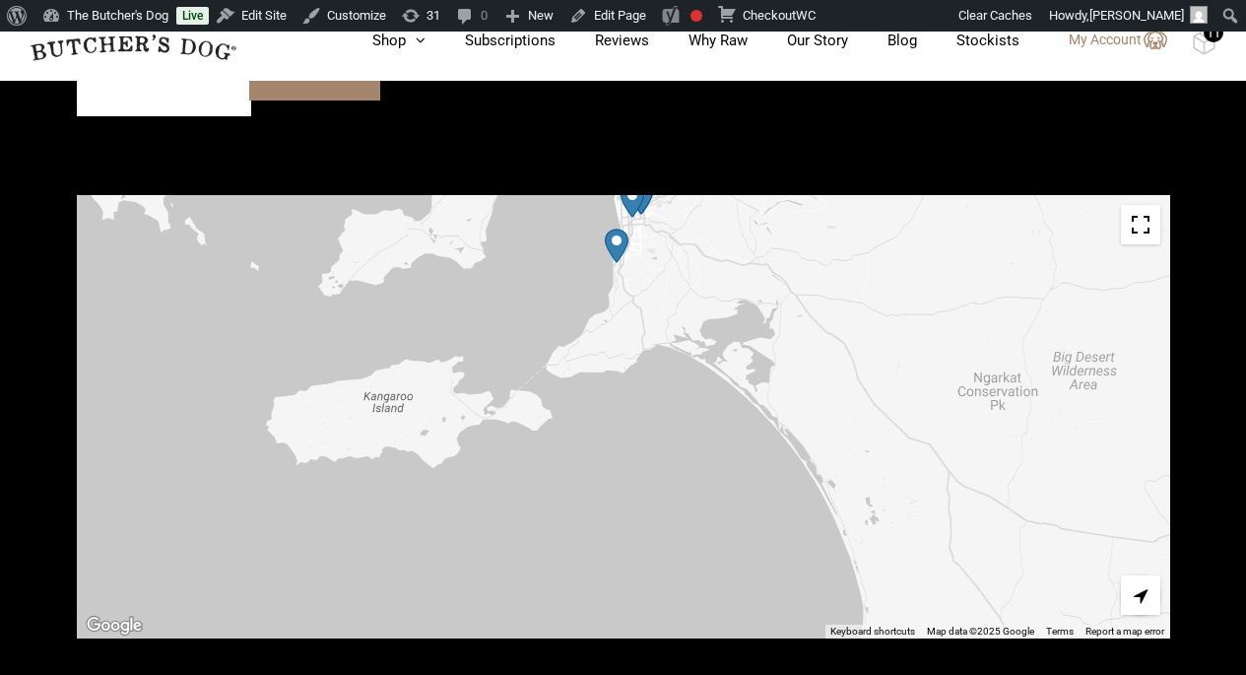
drag, startPoint x: 825, startPoint y: 467, endPoint x: 1007, endPoint y: 650, distance: 257.7
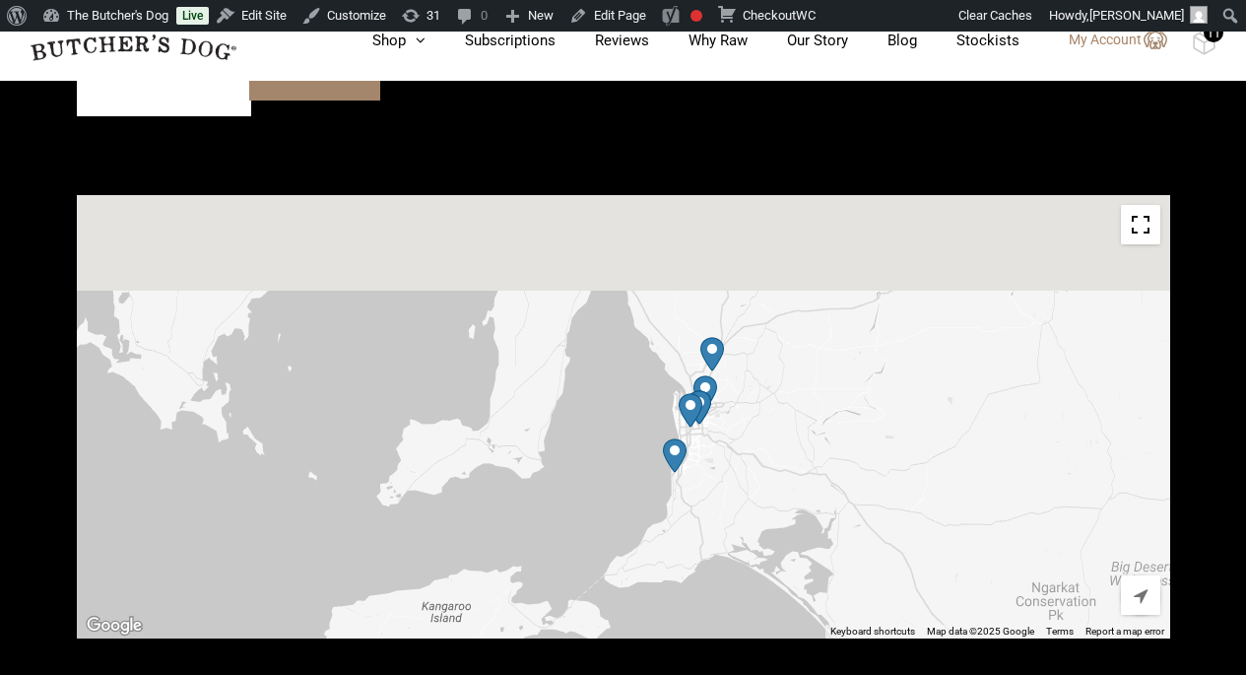
drag, startPoint x: 975, startPoint y: 401, endPoint x: 1035, endPoint y: 617, distance: 223.9
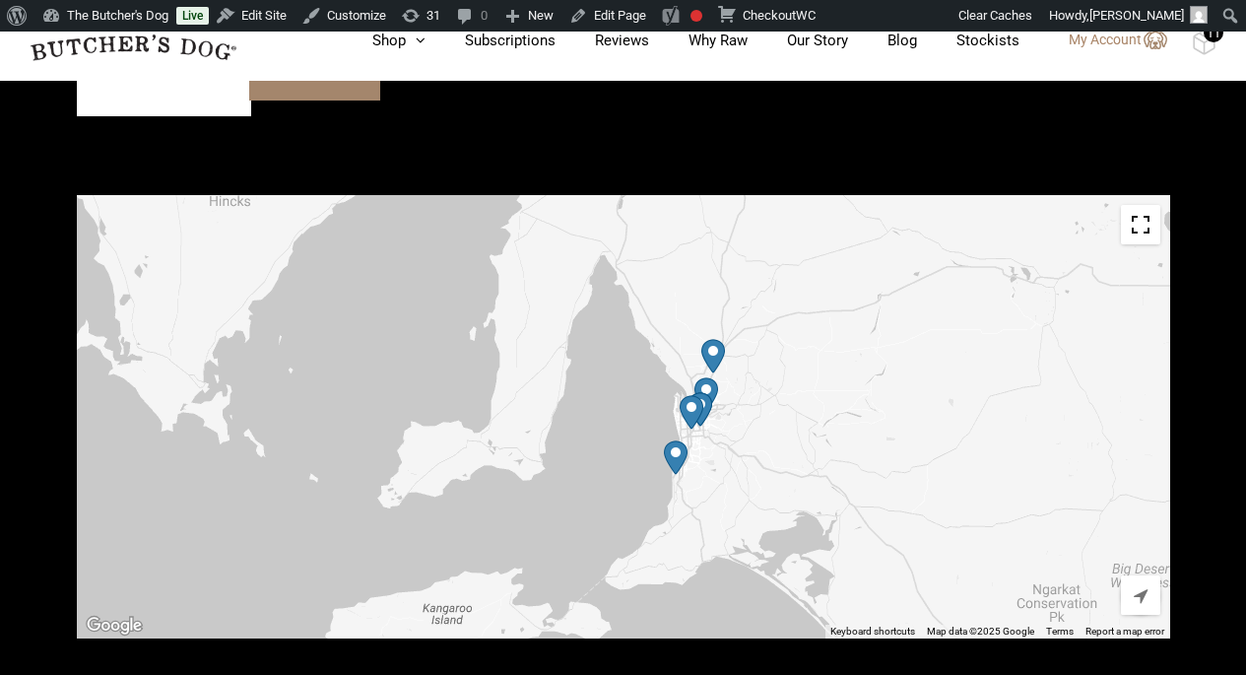
click at [678, 440] on img "Petbarn – Noarlunga" at bounding box center [676, 457] width 24 height 34
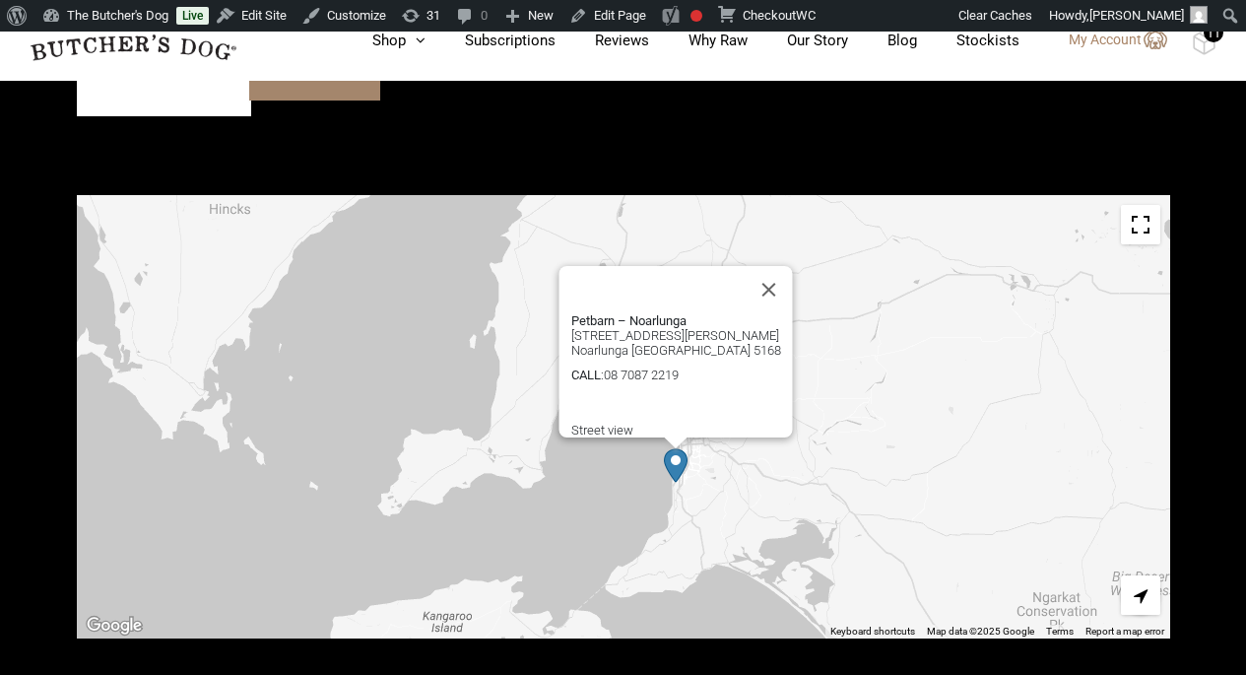
click at [817, 433] on div "Petbarn – Noarlunga [STREET_ADDRESS][PERSON_NAME] [GEOGRAPHIC_DATA] 5168 CALL :…" at bounding box center [623, 416] width 1093 height 443
click at [780, 266] on button "Close" at bounding box center [768, 289] width 47 height 47
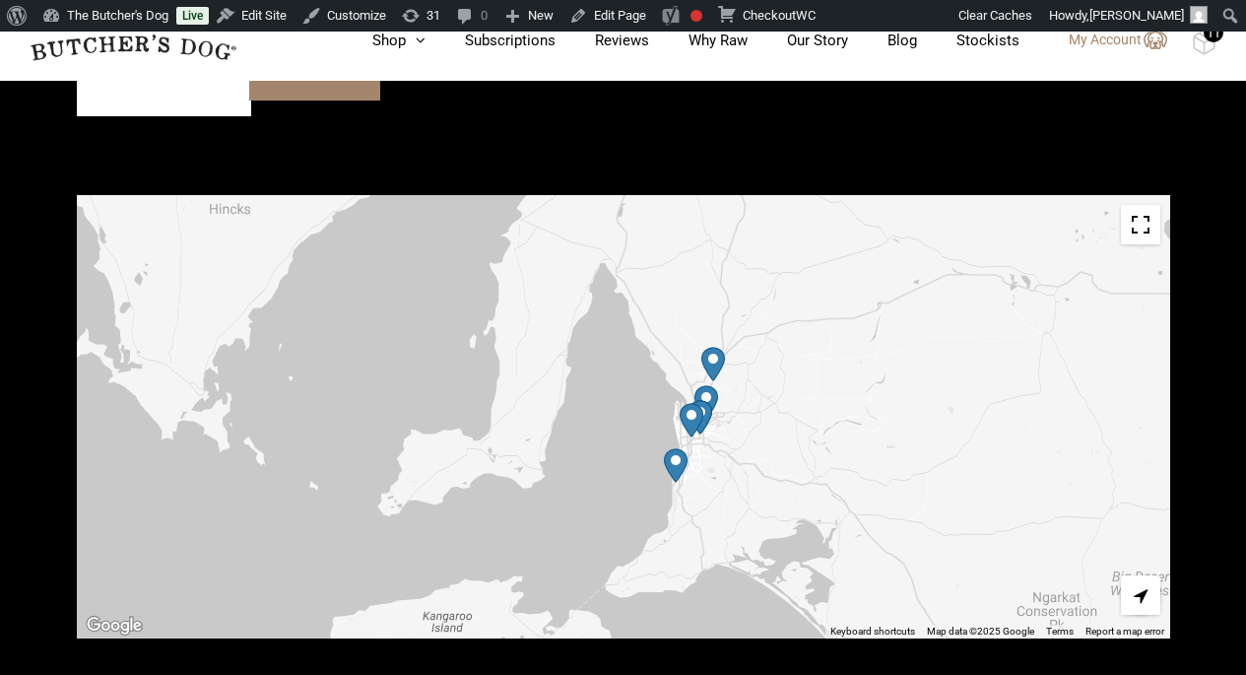
click at [690, 403] on img "Petbarn – Mile End" at bounding box center [692, 420] width 24 height 34
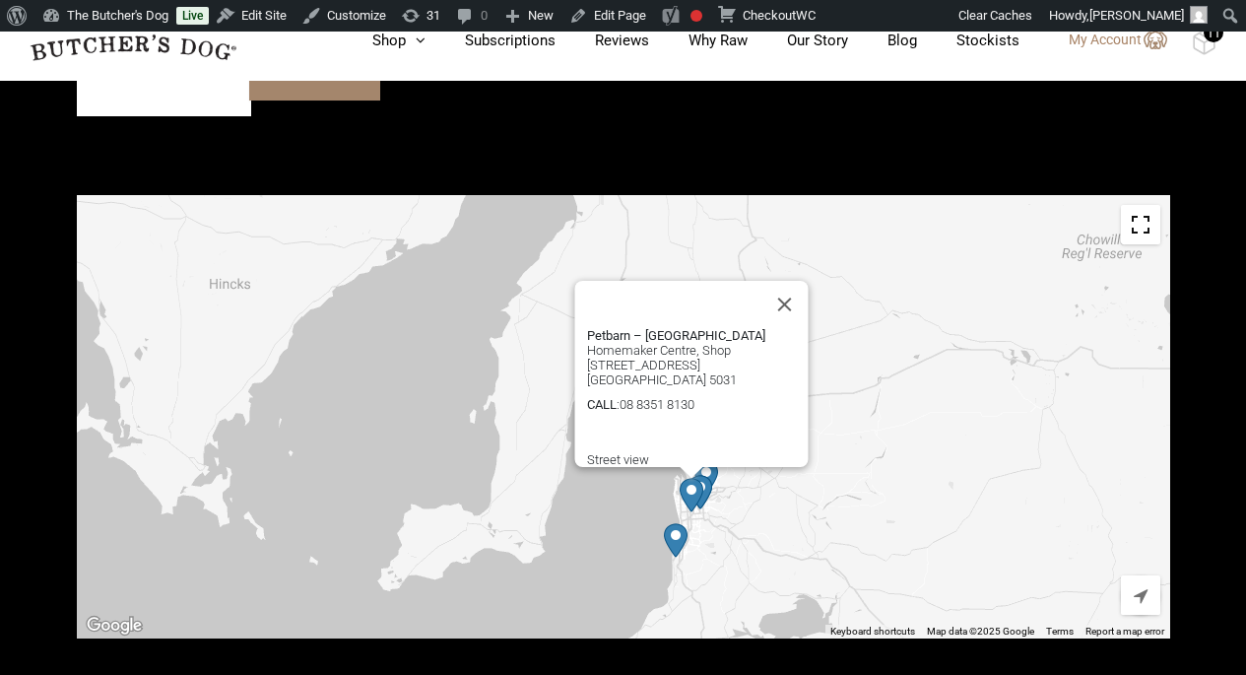
click at [836, 421] on div "Petbarn – [GEOGRAPHIC_DATA] [GEOGRAPHIC_DATA], [STREET_ADDRESS] [GEOGRAPHIC_DAT…" at bounding box center [623, 416] width 1093 height 443
click at [794, 281] on button "Close" at bounding box center [783, 304] width 47 height 47
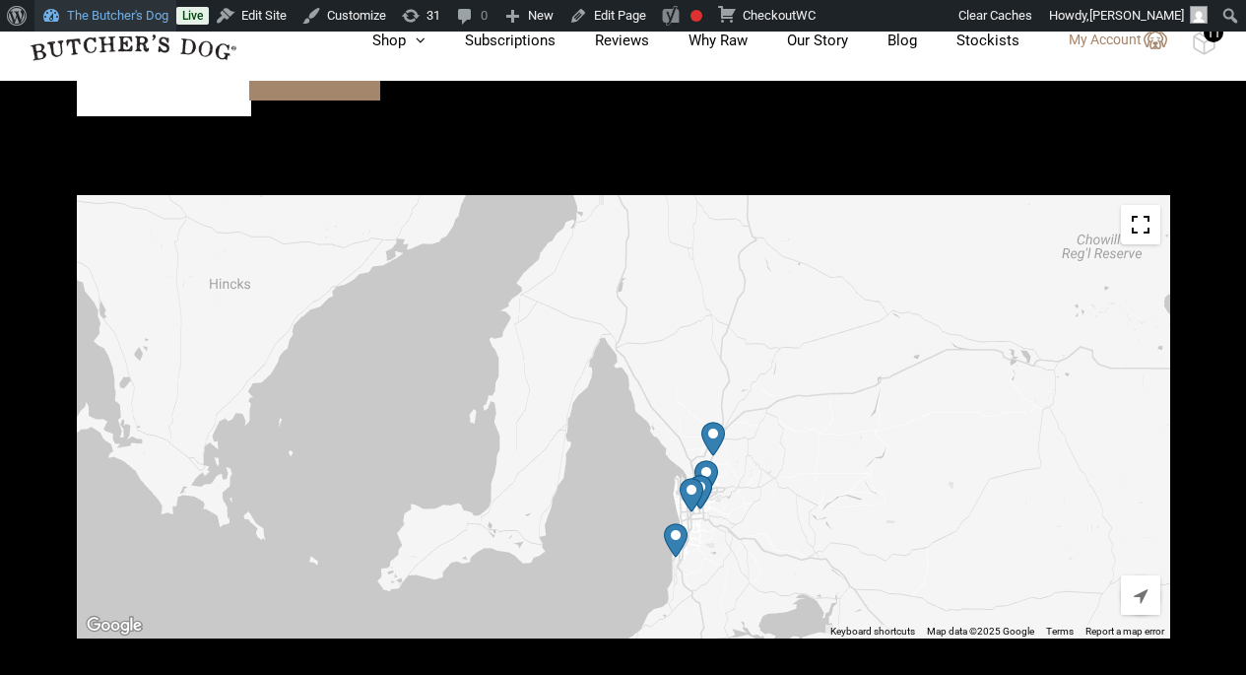
click at [104, 23] on link "The Butcher's Dog" at bounding box center [105, 16] width 142 height 32
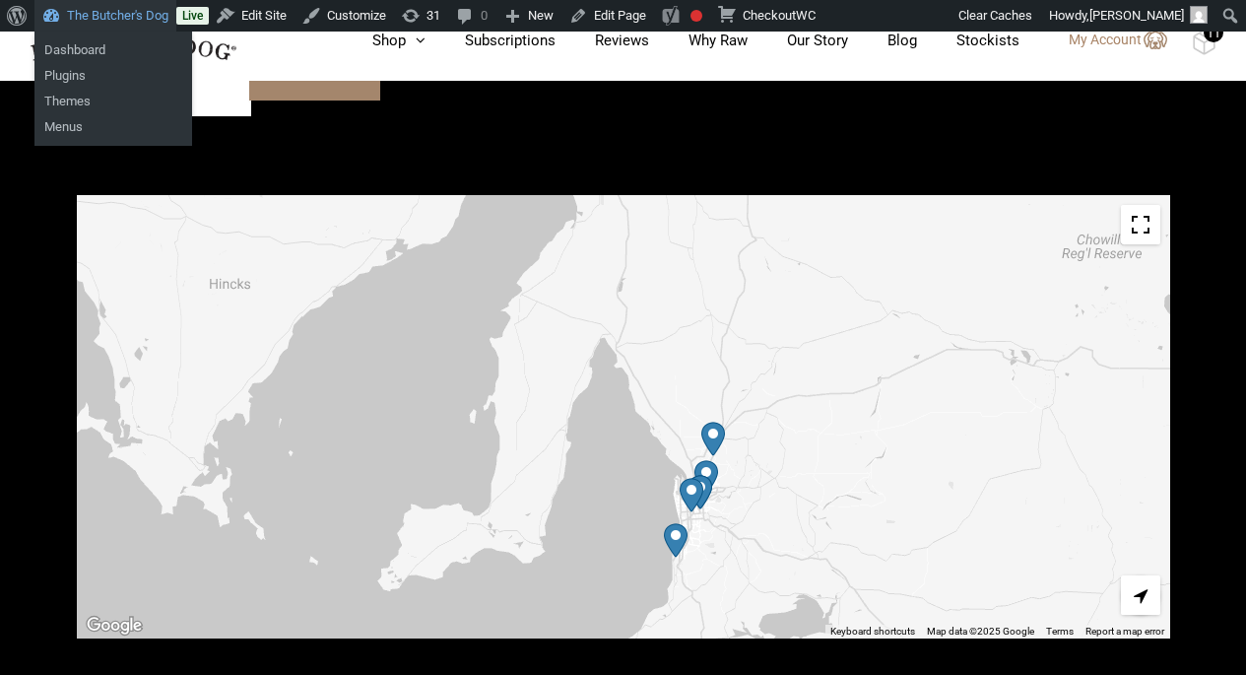
click at [104, 23] on link "The Butcher's Dog" at bounding box center [105, 16] width 142 height 32
